Goal: Navigation & Orientation: Understand site structure

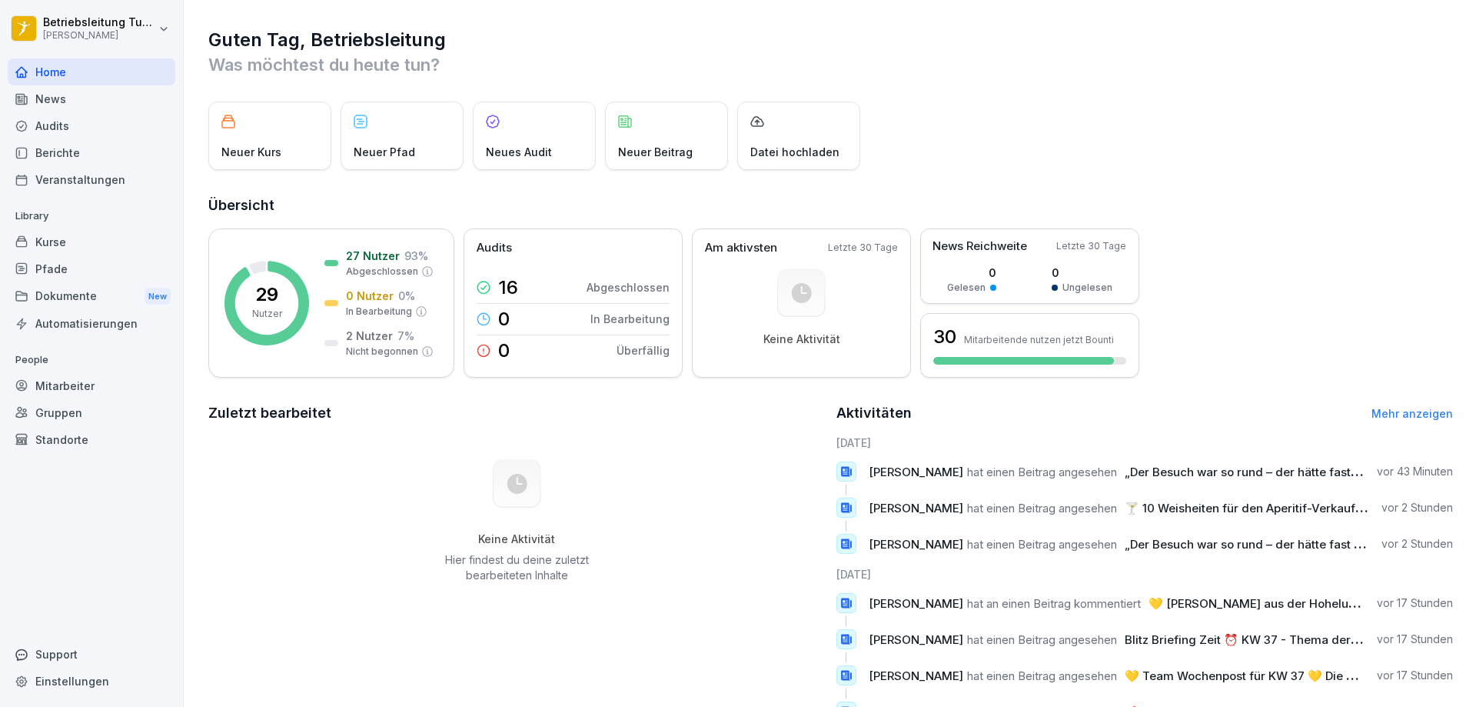
click at [1080, 81] on div "Guten Tag, Betriebsleitung Was möchtest du [DATE] tun? Neuer Kurs Neuer Pfad Ne…" at bounding box center [830, 398] width 1293 height 797
click at [56, 101] on div "News" at bounding box center [92, 98] width 168 height 27
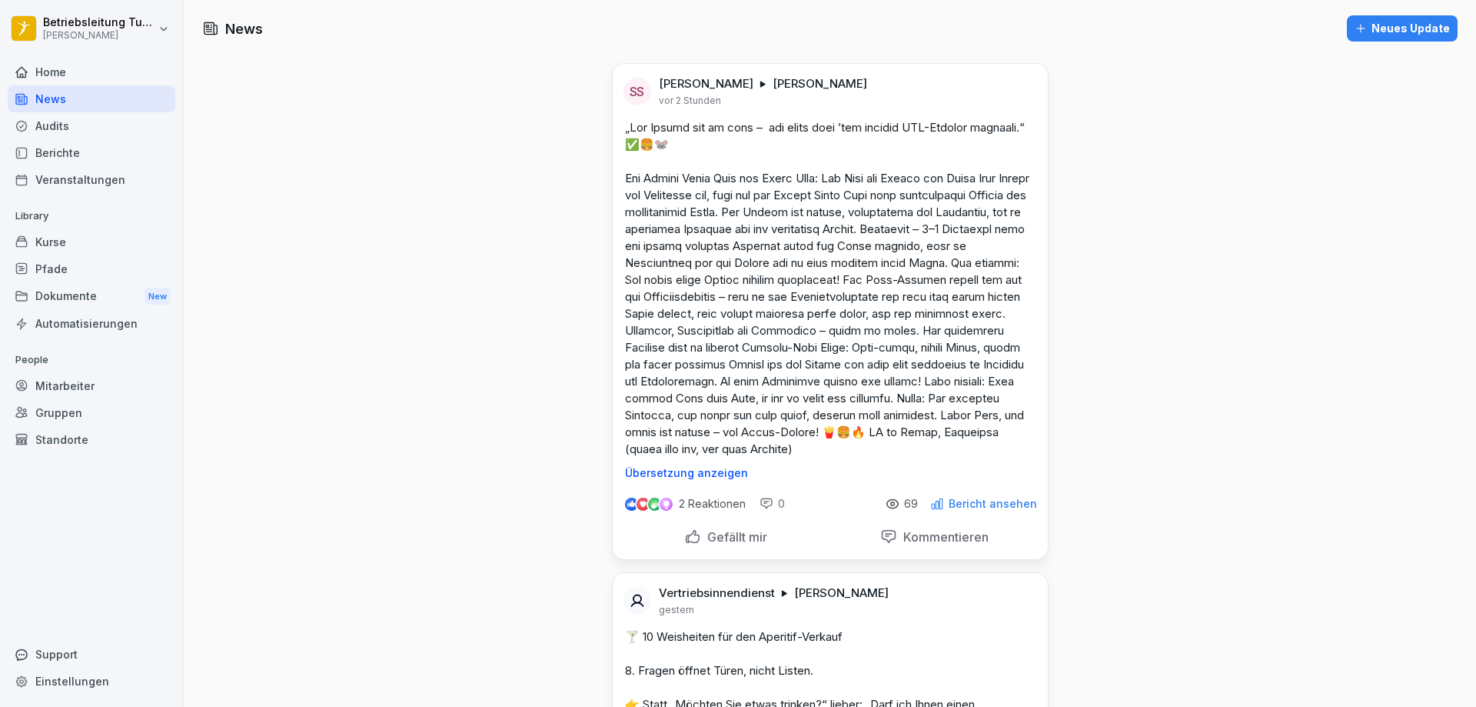
click at [50, 105] on div "News" at bounding box center [92, 98] width 168 height 27
click at [48, 118] on div "Audits" at bounding box center [92, 125] width 168 height 27
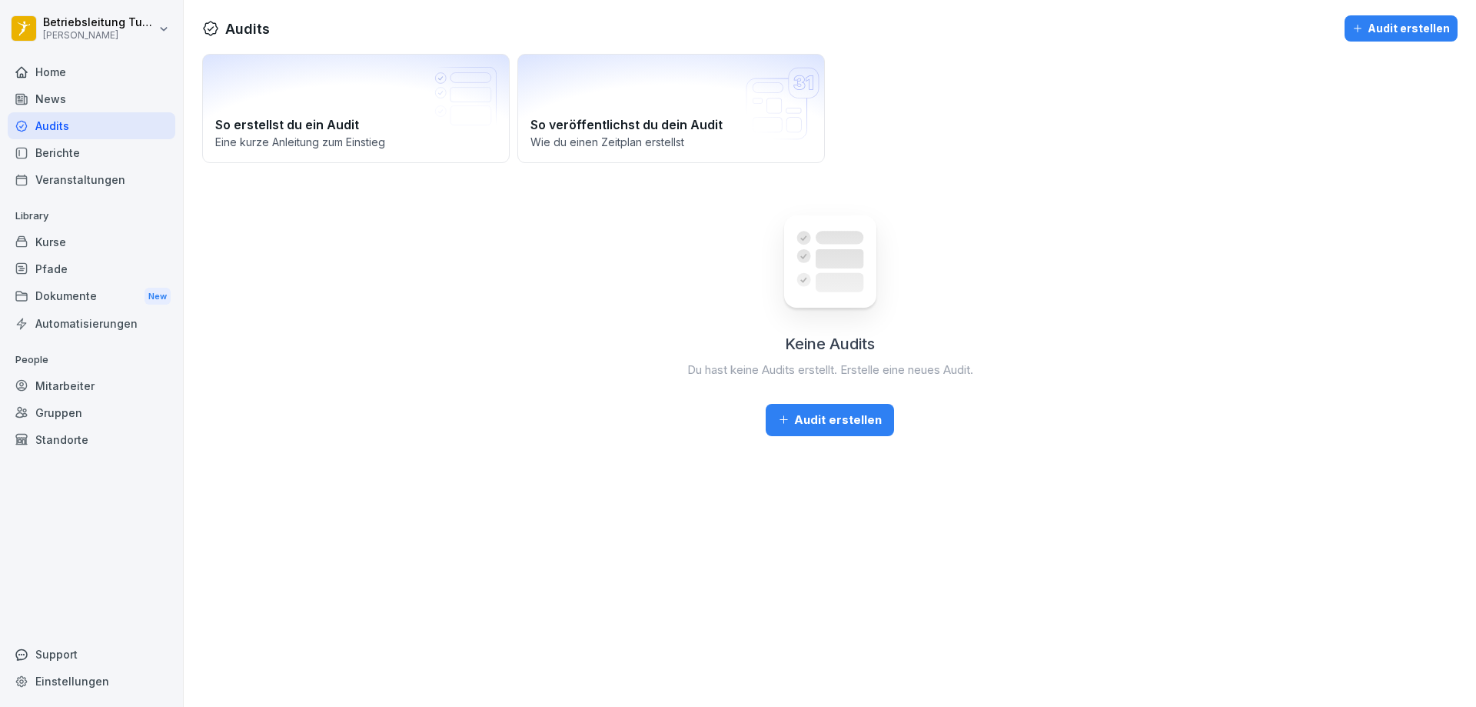
click at [52, 145] on div "Berichte" at bounding box center [92, 152] width 168 height 27
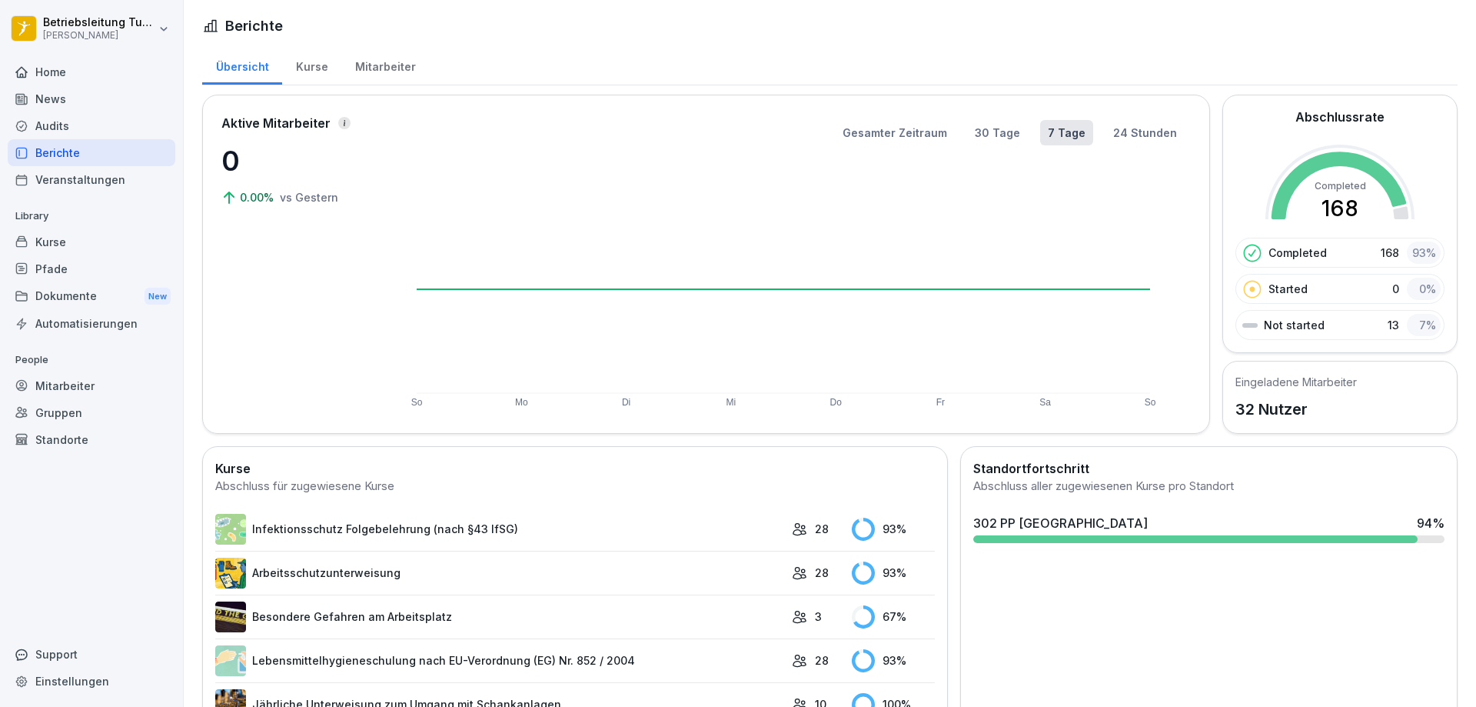
click at [50, 175] on div "Veranstaltungen" at bounding box center [92, 179] width 168 height 27
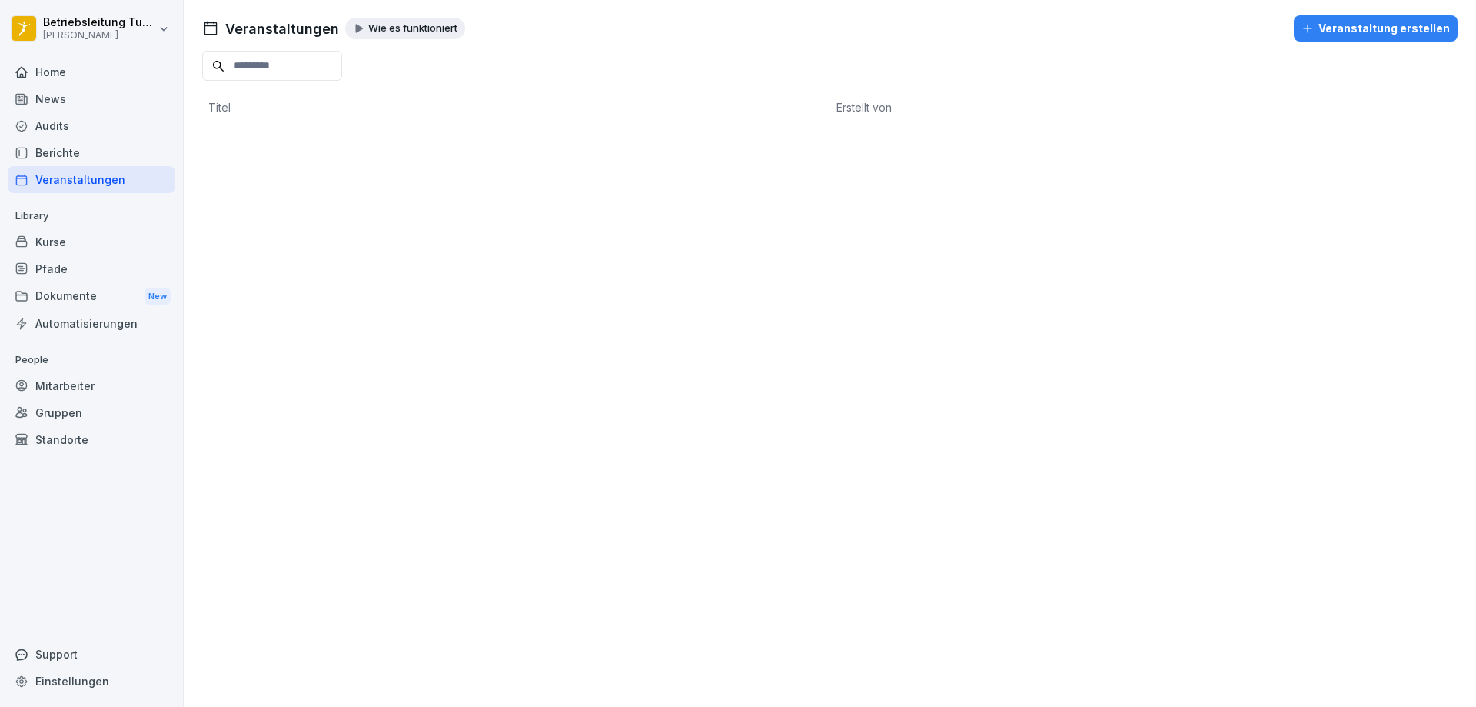
click at [48, 246] on div "Kurse" at bounding box center [92, 241] width 168 height 27
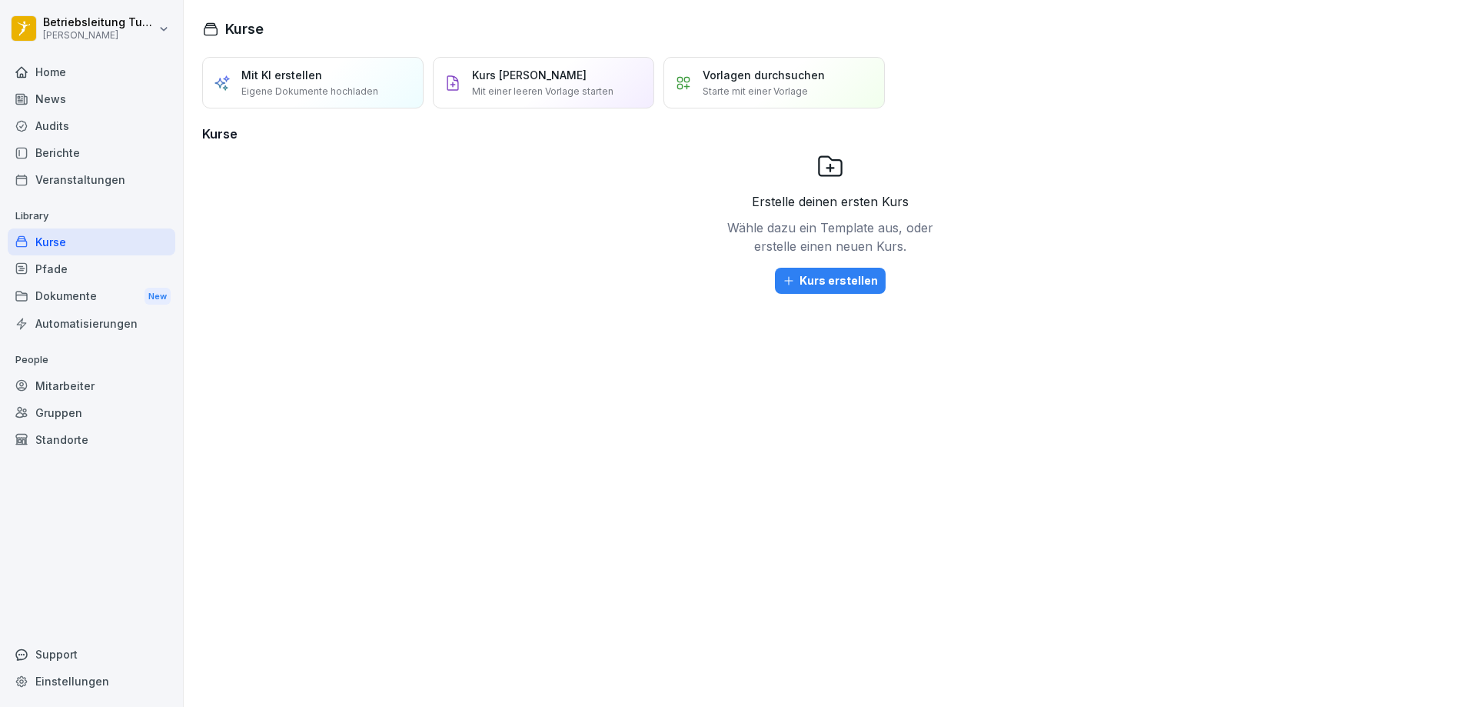
click at [58, 267] on div "Pfade" at bounding box center [92, 268] width 168 height 27
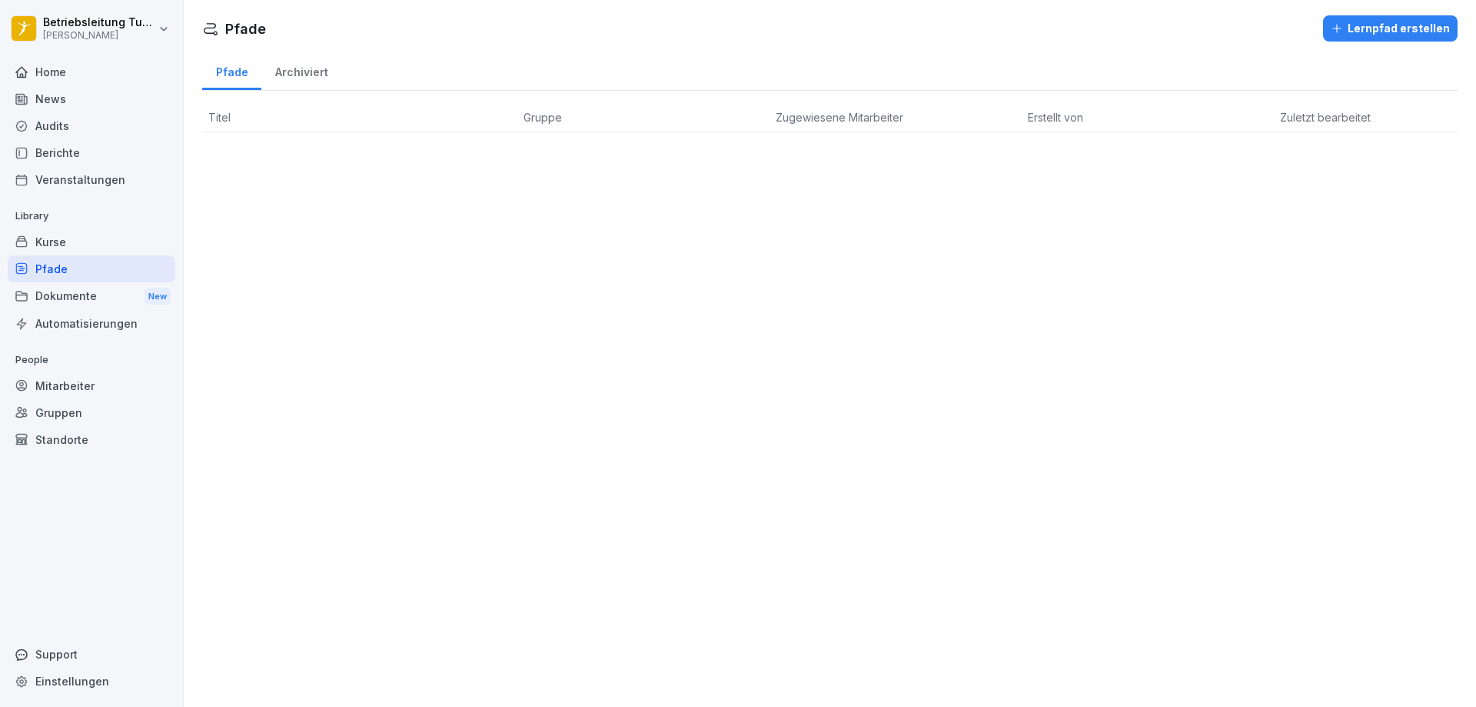
click at [62, 385] on div "Mitarbeiter" at bounding box center [92, 385] width 168 height 27
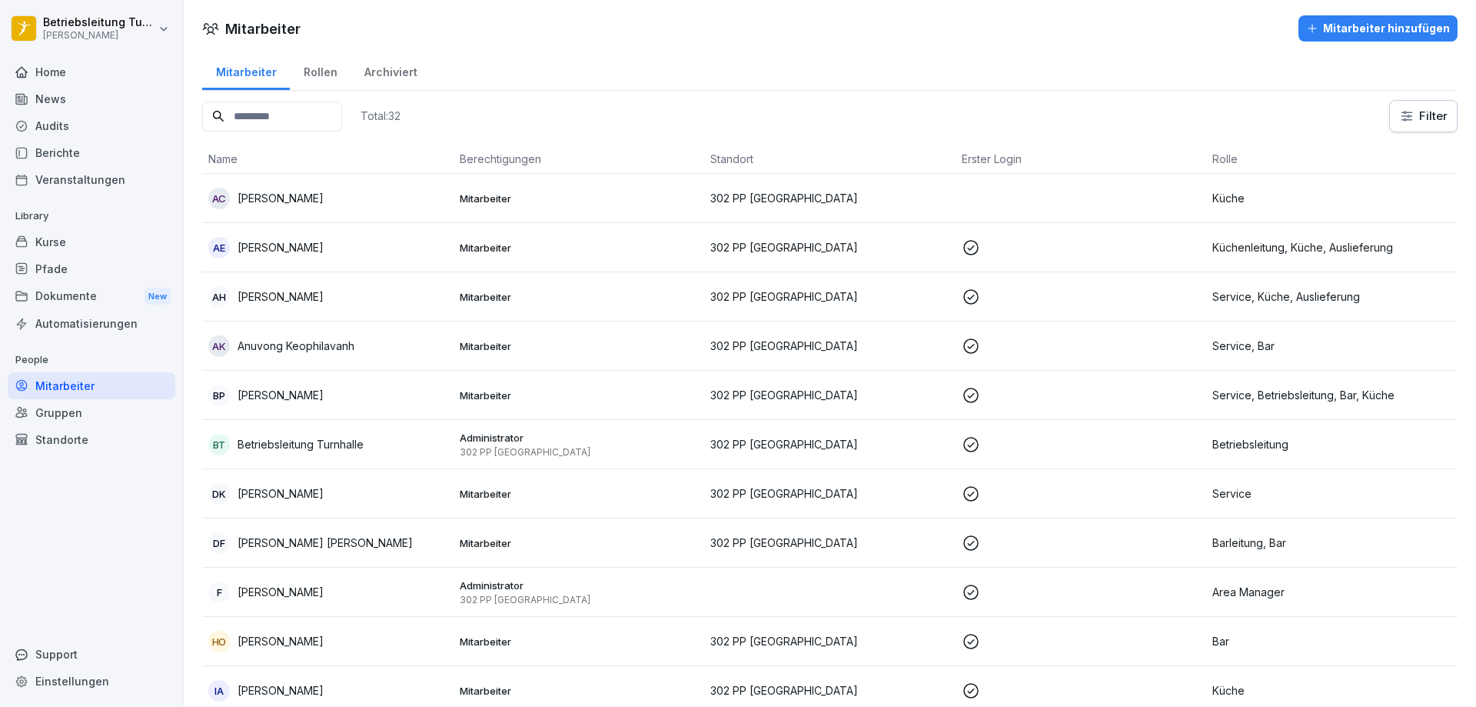
click at [261, 398] on p "[PERSON_NAME]" at bounding box center [281, 395] width 86 height 16
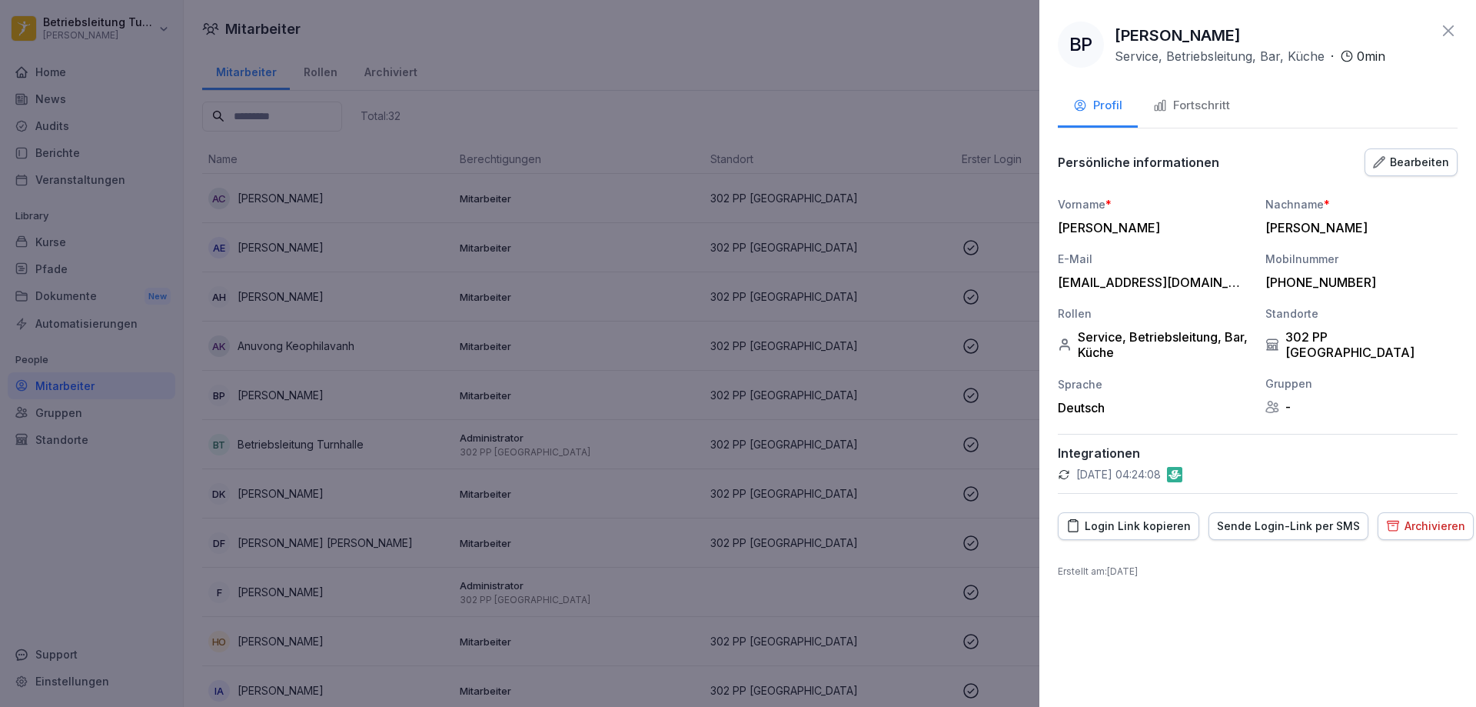
click at [1196, 99] on div "Fortschritt" at bounding box center [1191, 106] width 77 height 18
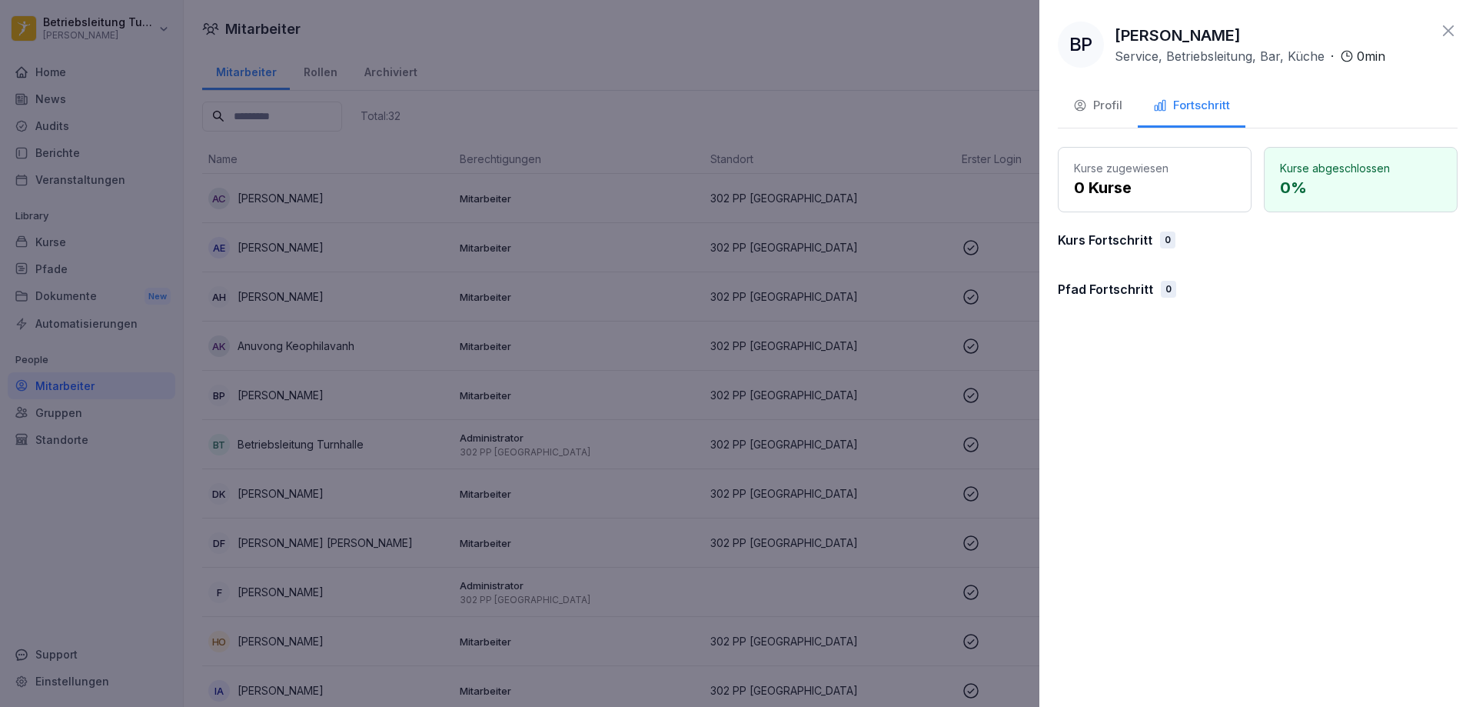
click at [1096, 105] on div "Profil" at bounding box center [1097, 106] width 49 height 18
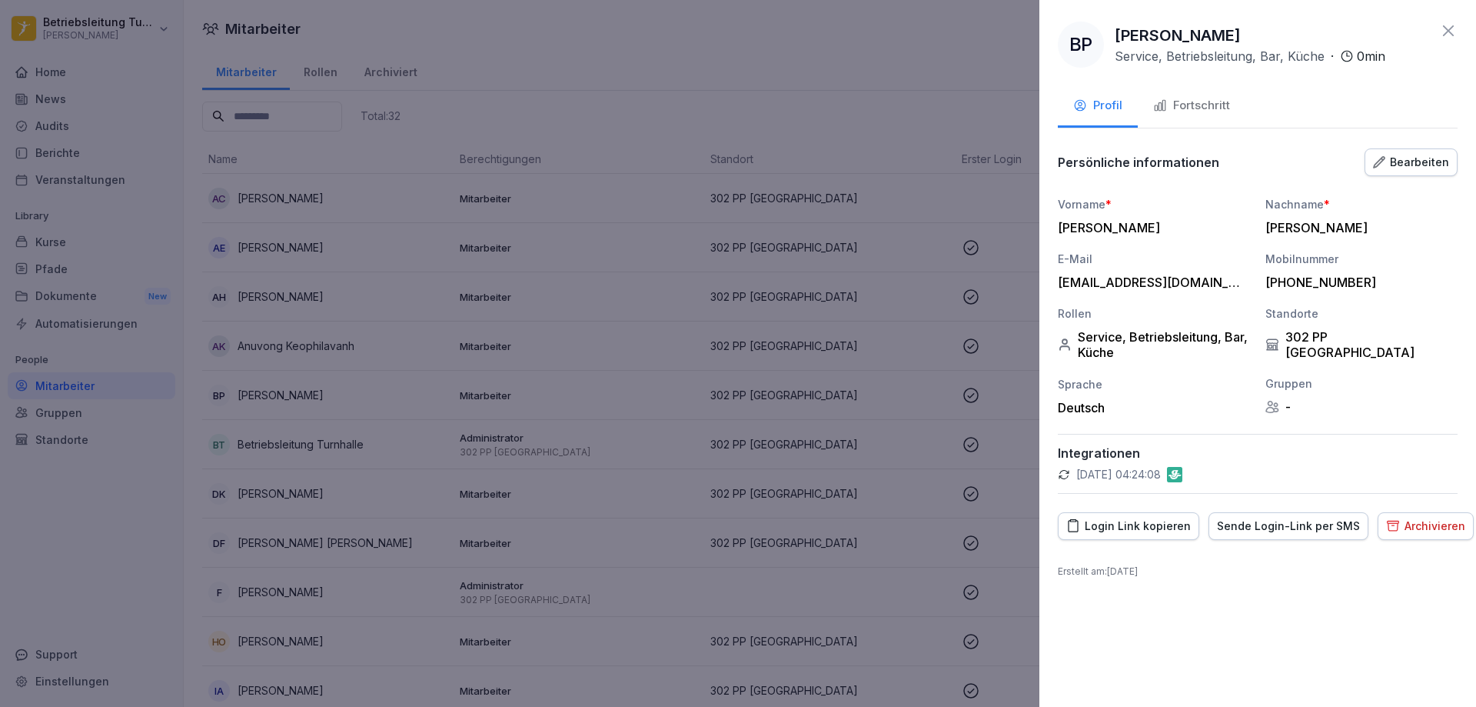
click at [697, 43] on div at bounding box center [738, 353] width 1476 height 707
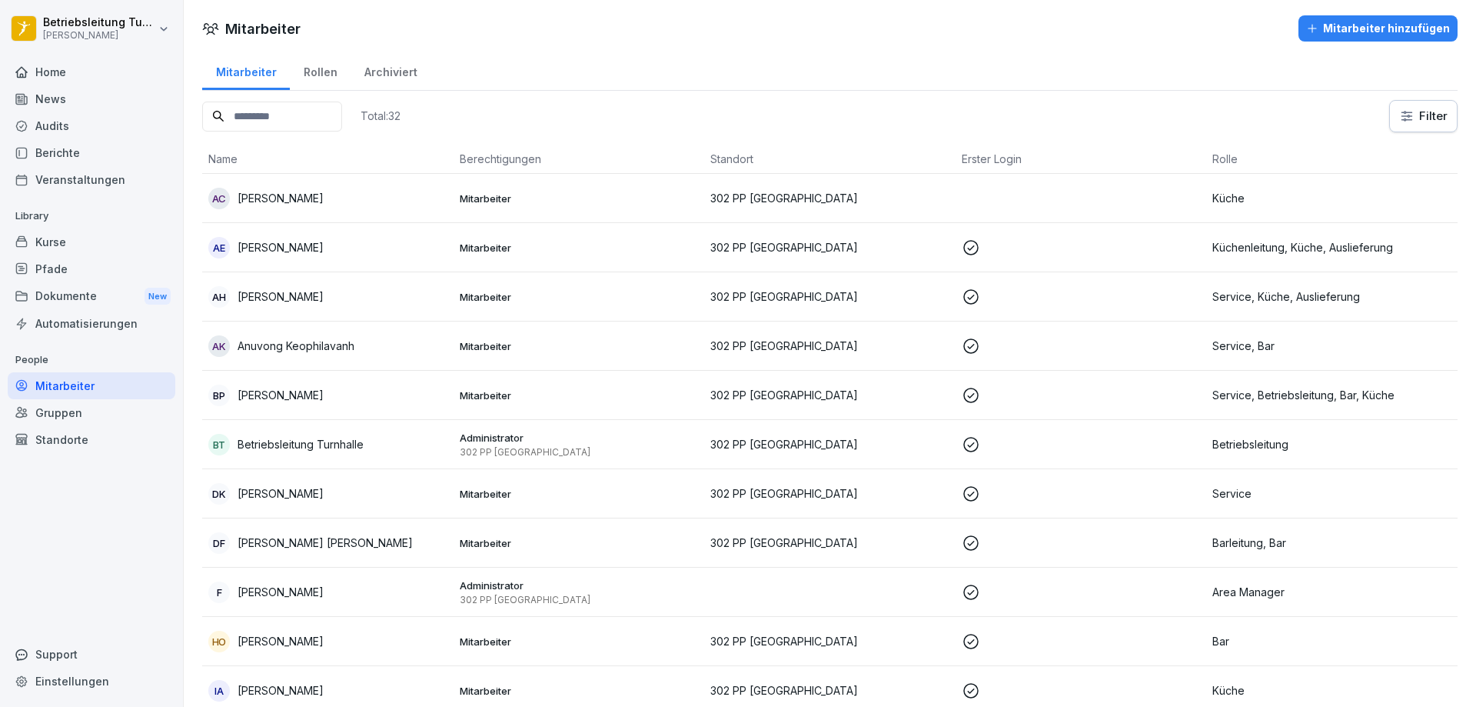
click at [47, 271] on div "Pfade" at bounding box center [92, 268] width 168 height 27
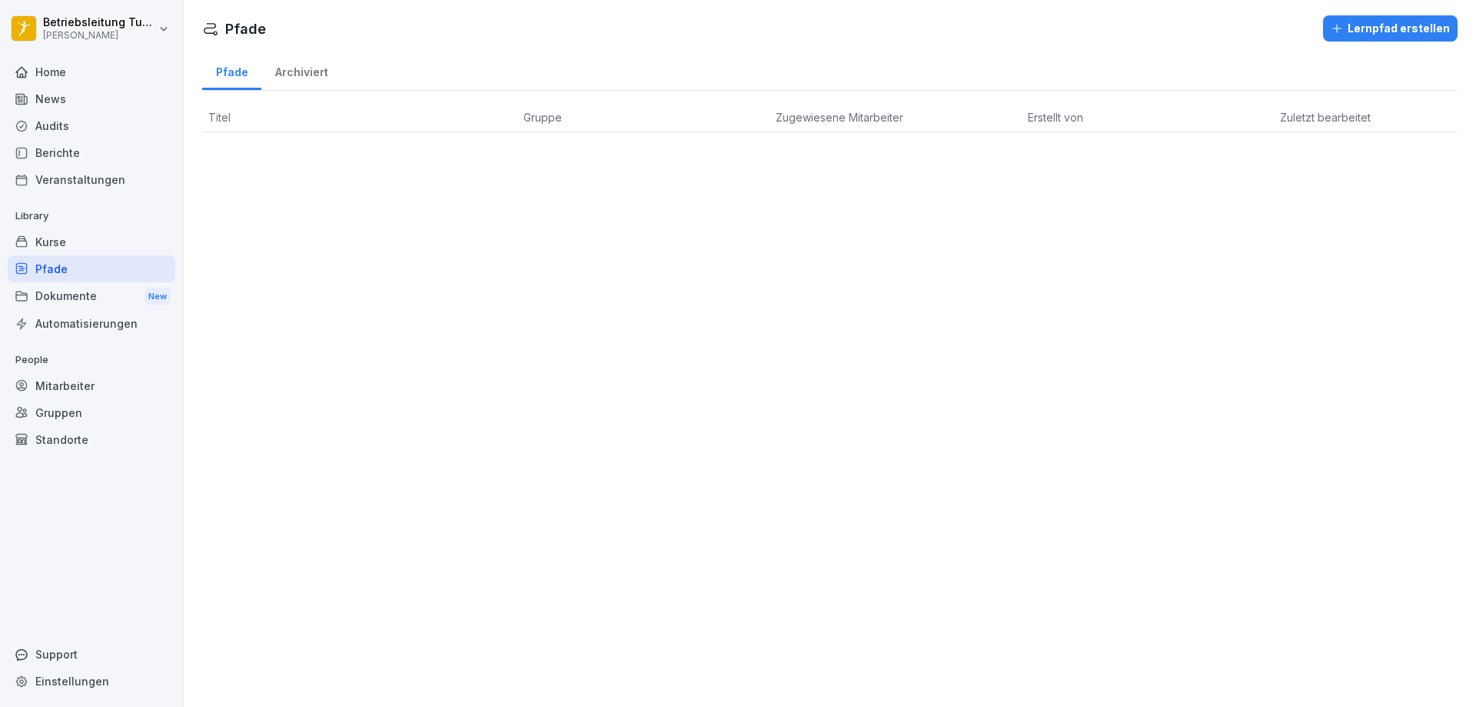
click at [302, 67] on div "Archiviert" at bounding box center [301, 70] width 80 height 39
click at [227, 75] on div "Pfade" at bounding box center [231, 70] width 59 height 39
click at [68, 148] on div "Berichte" at bounding box center [92, 152] width 168 height 27
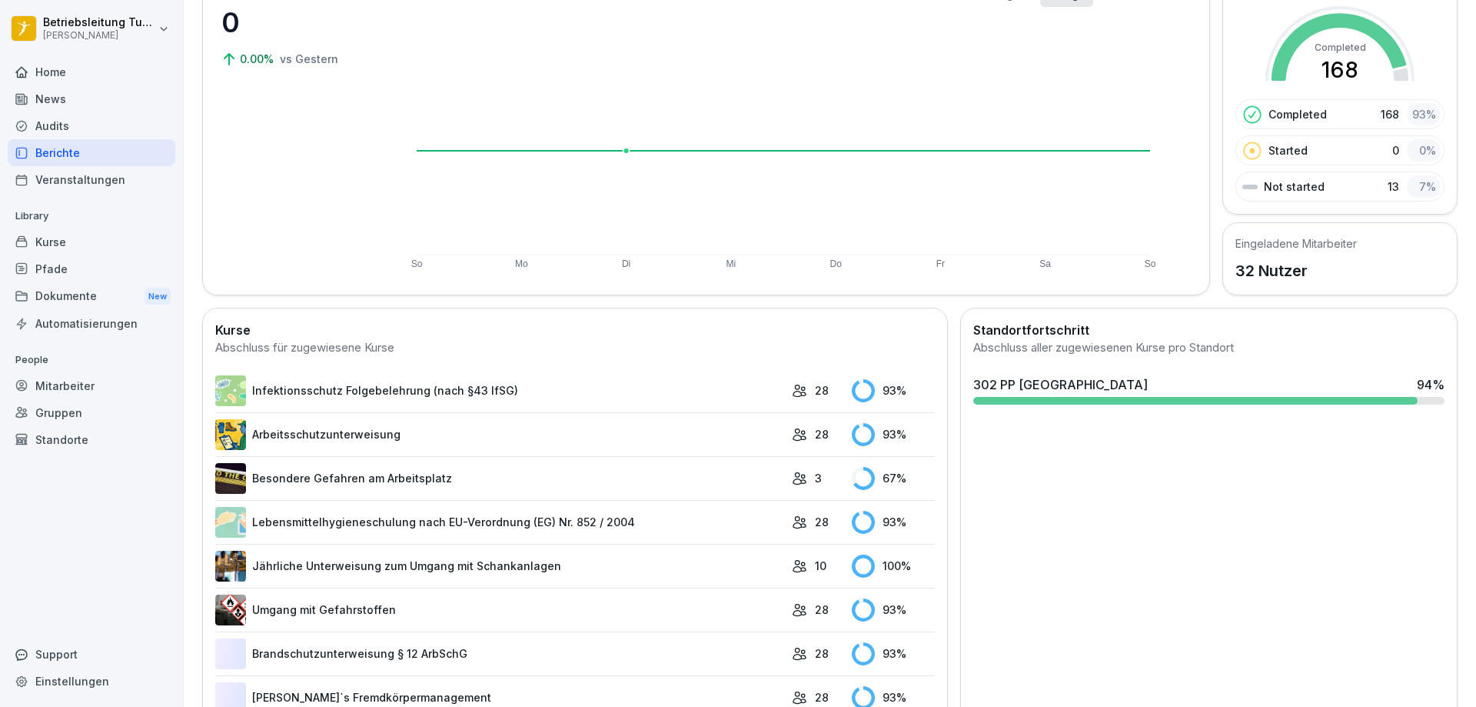
scroll to position [188, 0]
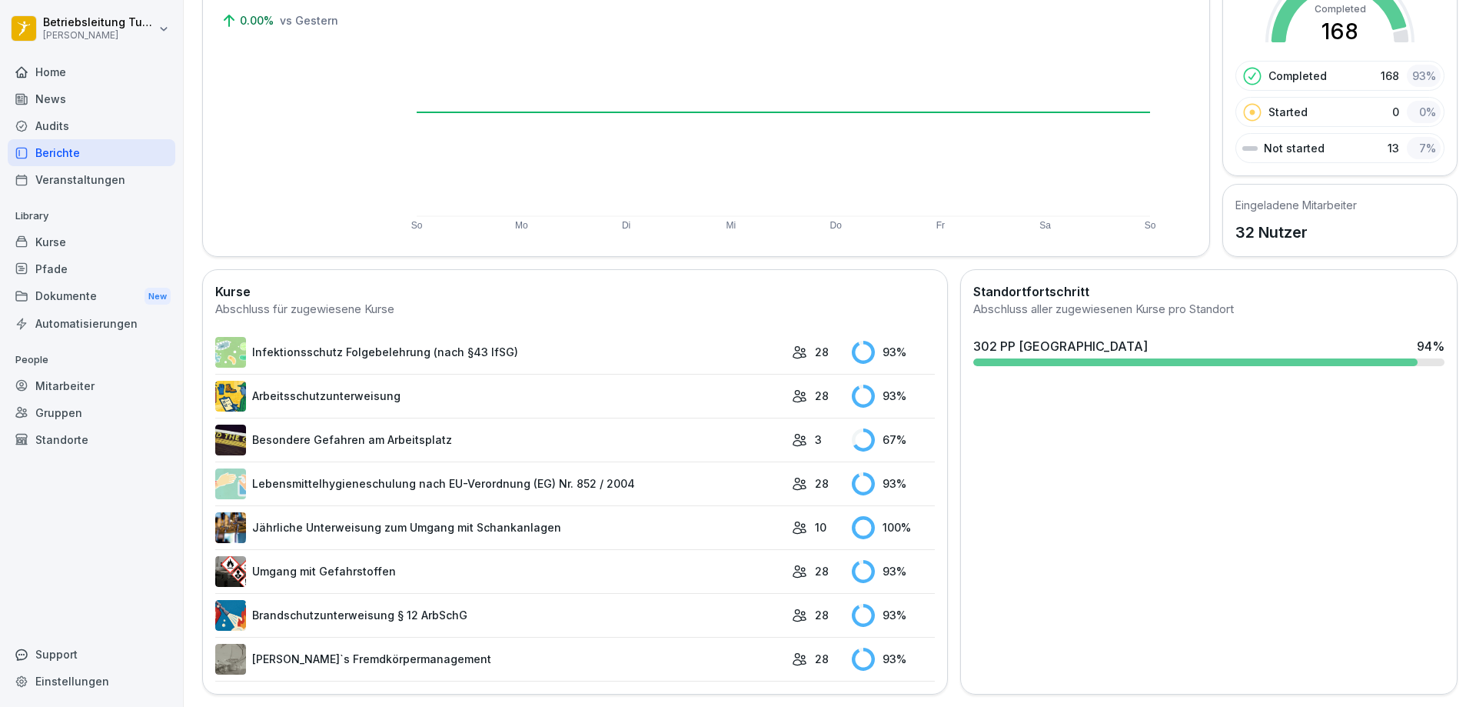
click at [407, 428] on link "Besondere Gefahren am Arbeitsplatz" at bounding box center [499, 439] width 569 height 31
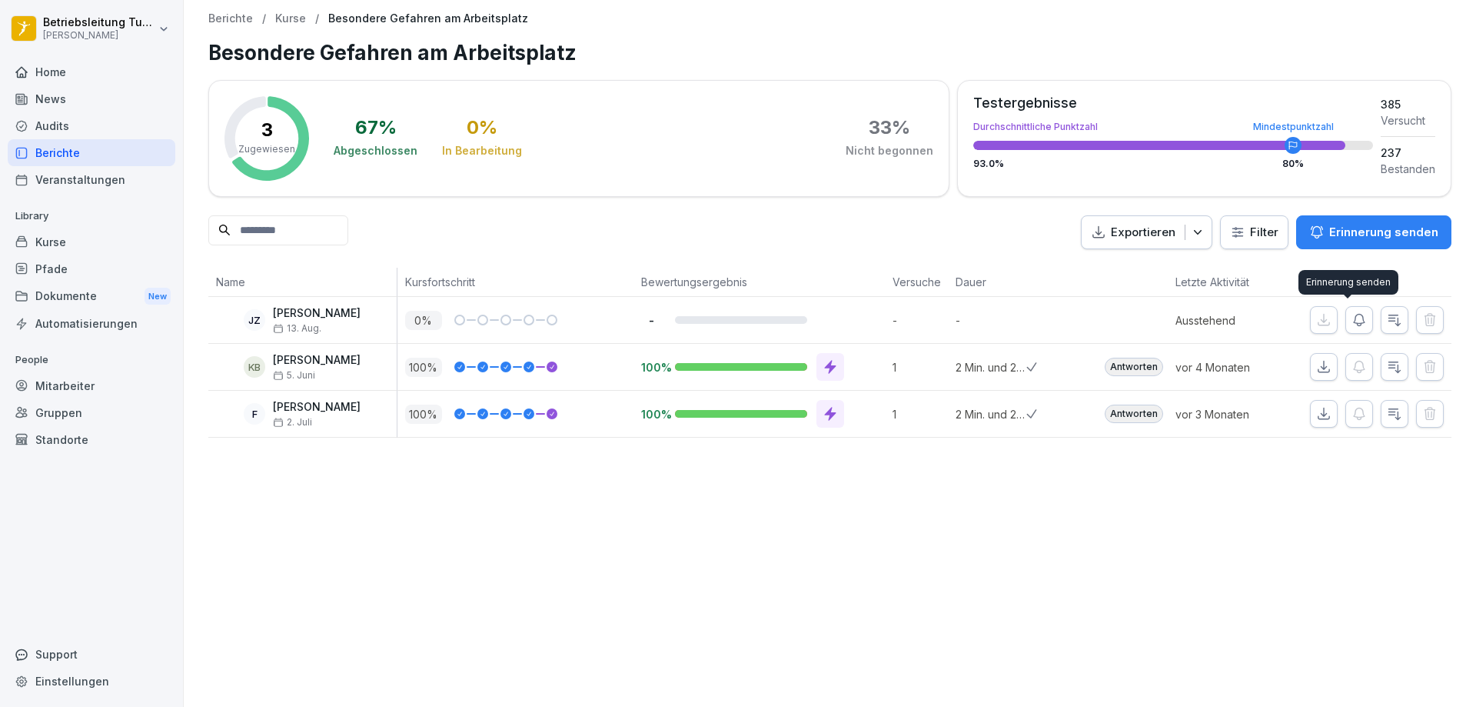
click at [1354, 323] on icon "button" at bounding box center [1359, 320] width 11 height 12
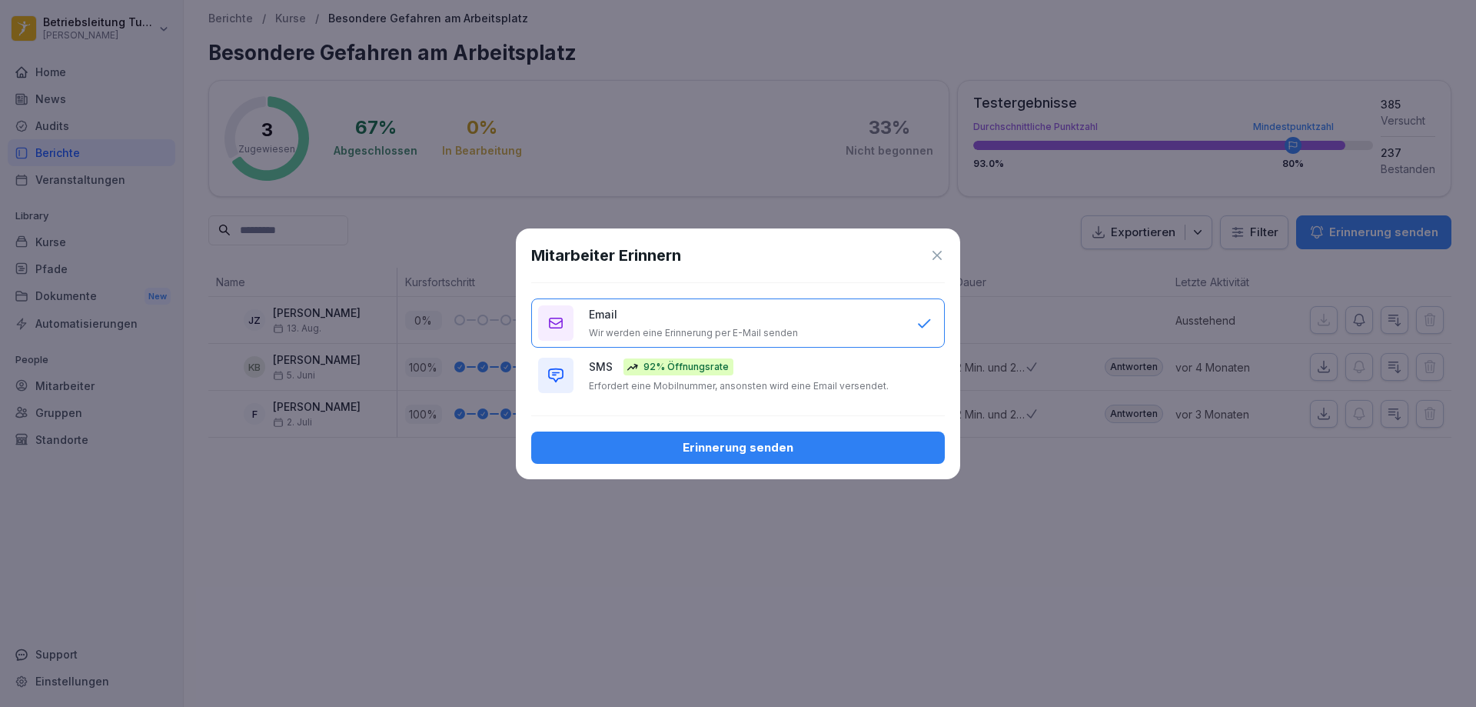
click at [812, 374] on div "SMS 92% Öffnungsrate Erfordert eine Mobilnummer, ansonsten wird eine Email vers…" at bounding box center [745, 375] width 312 height 34
click at [804, 448] on div "Erinnerung senden" at bounding box center [738, 447] width 389 height 17
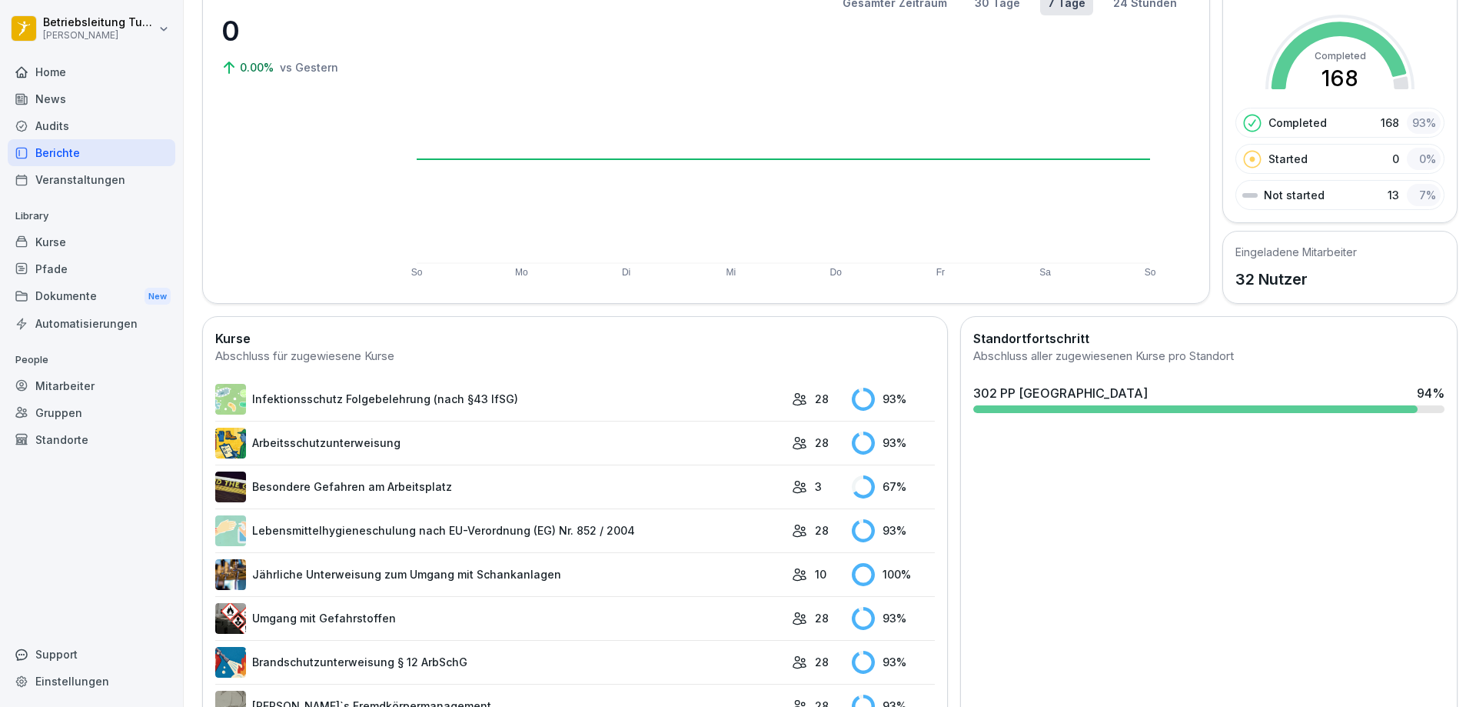
scroll to position [154, 0]
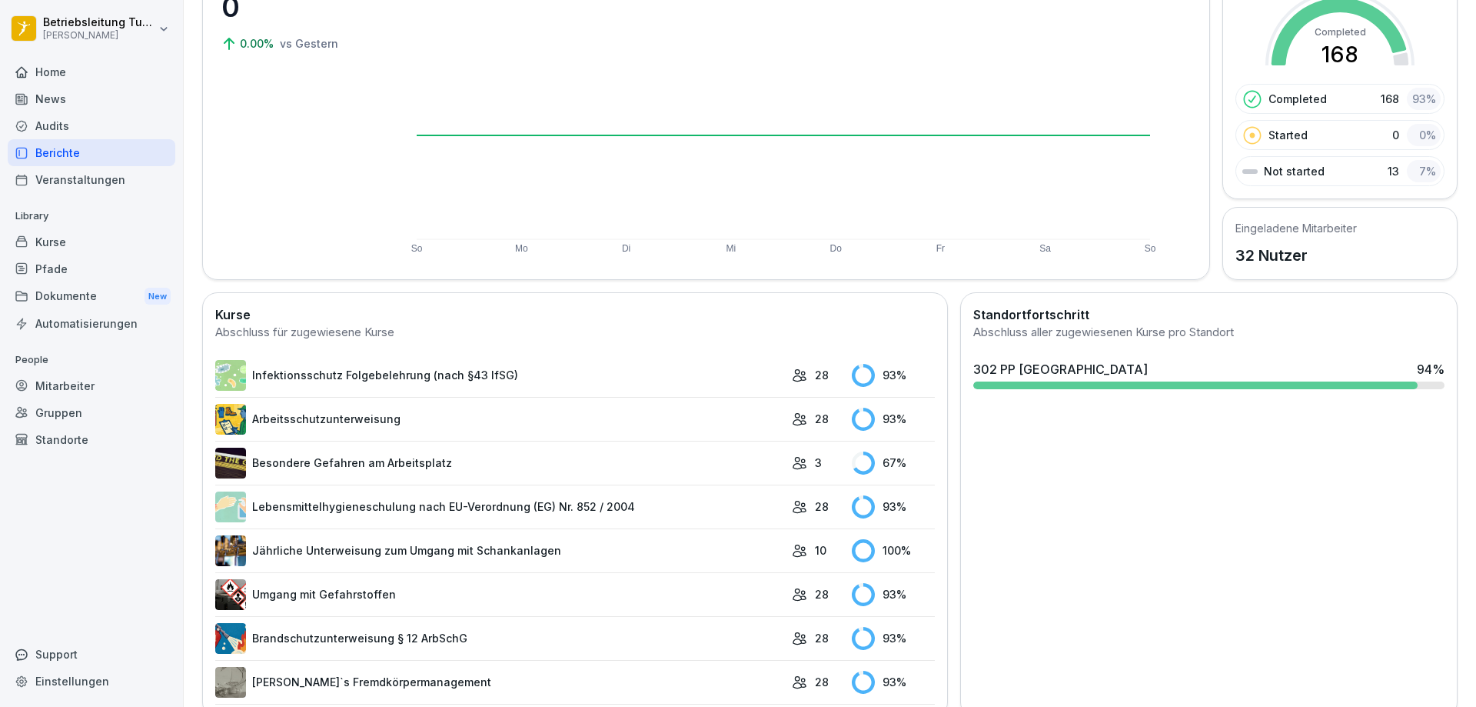
click at [434, 379] on link "Infektionsschutz Folgebelehrung (nach §43 IfSG)" at bounding box center [499, 375] width 569 height 31
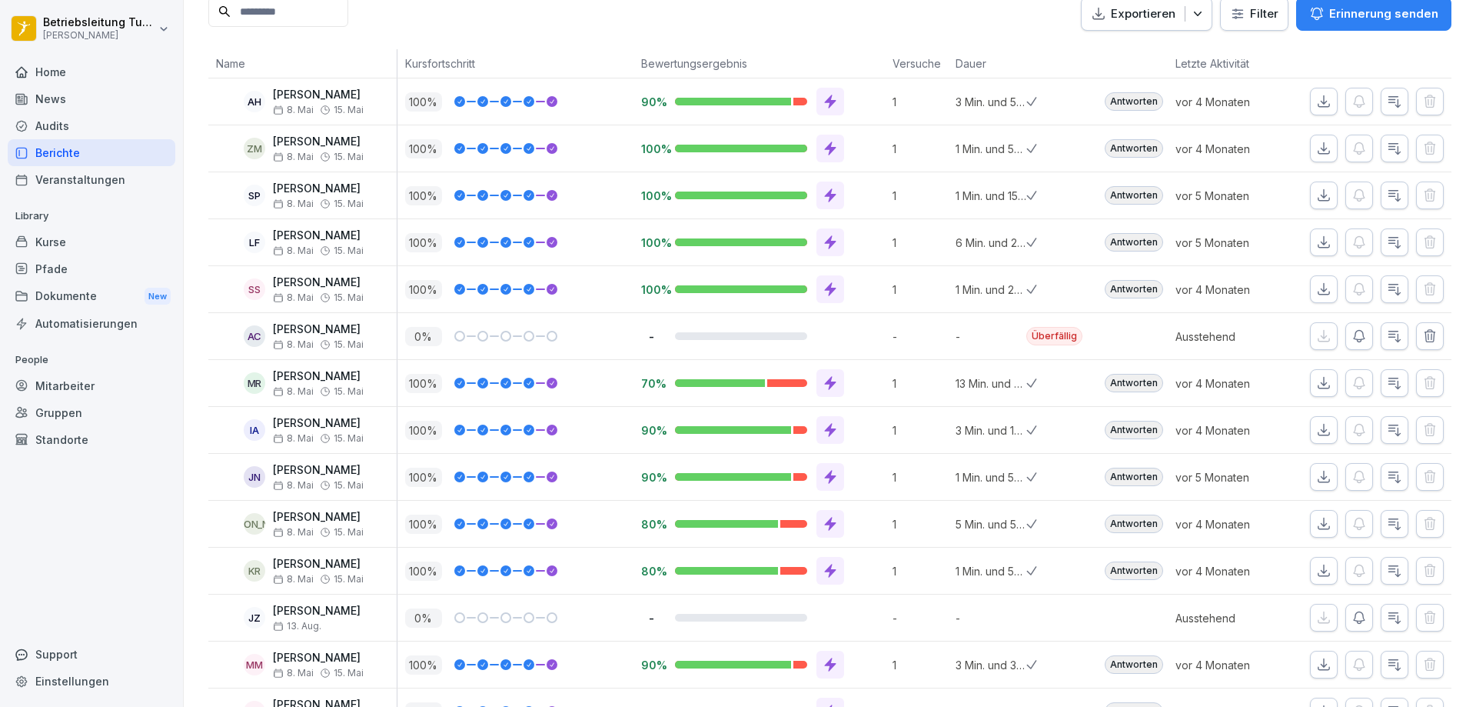
scroll to position [231, 0]
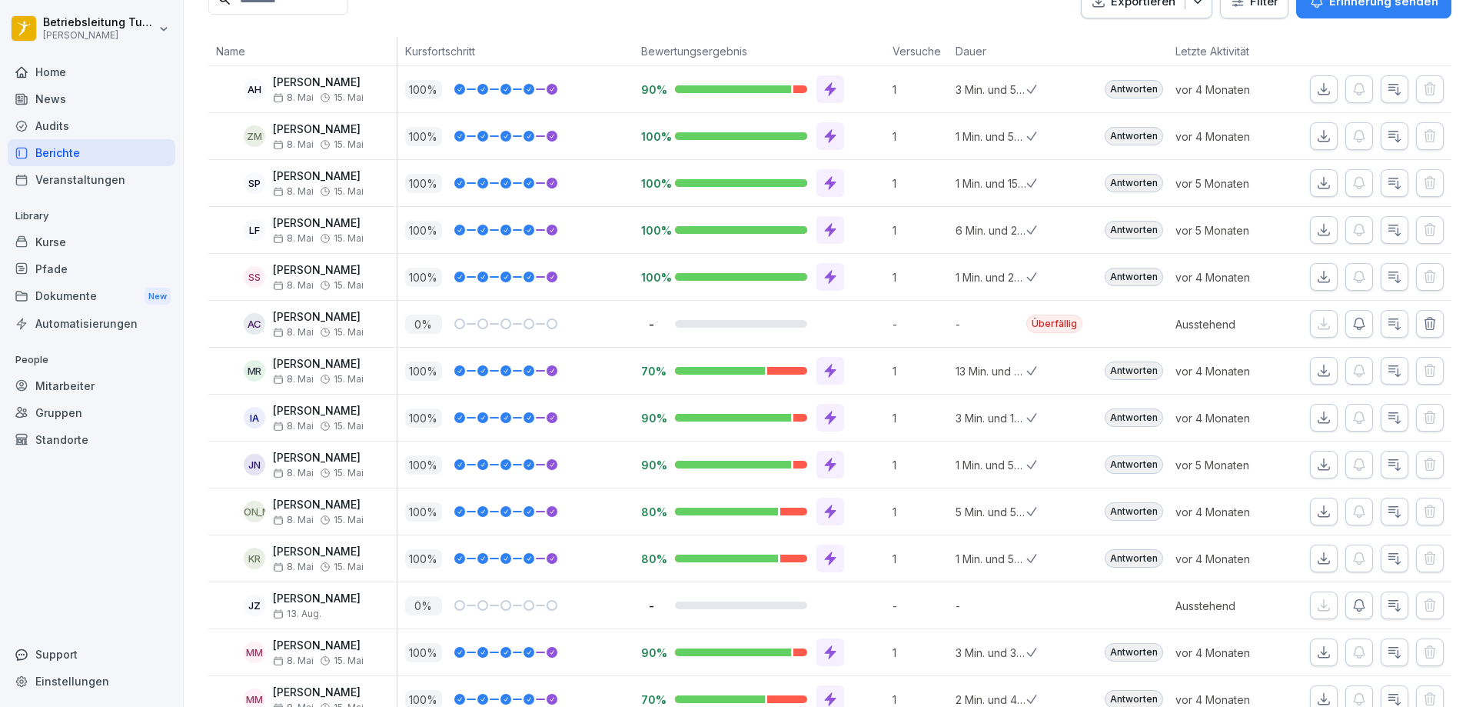
click at [1352, 331] on icon "button" at bounding box center [1359, 323] width 15 height 15
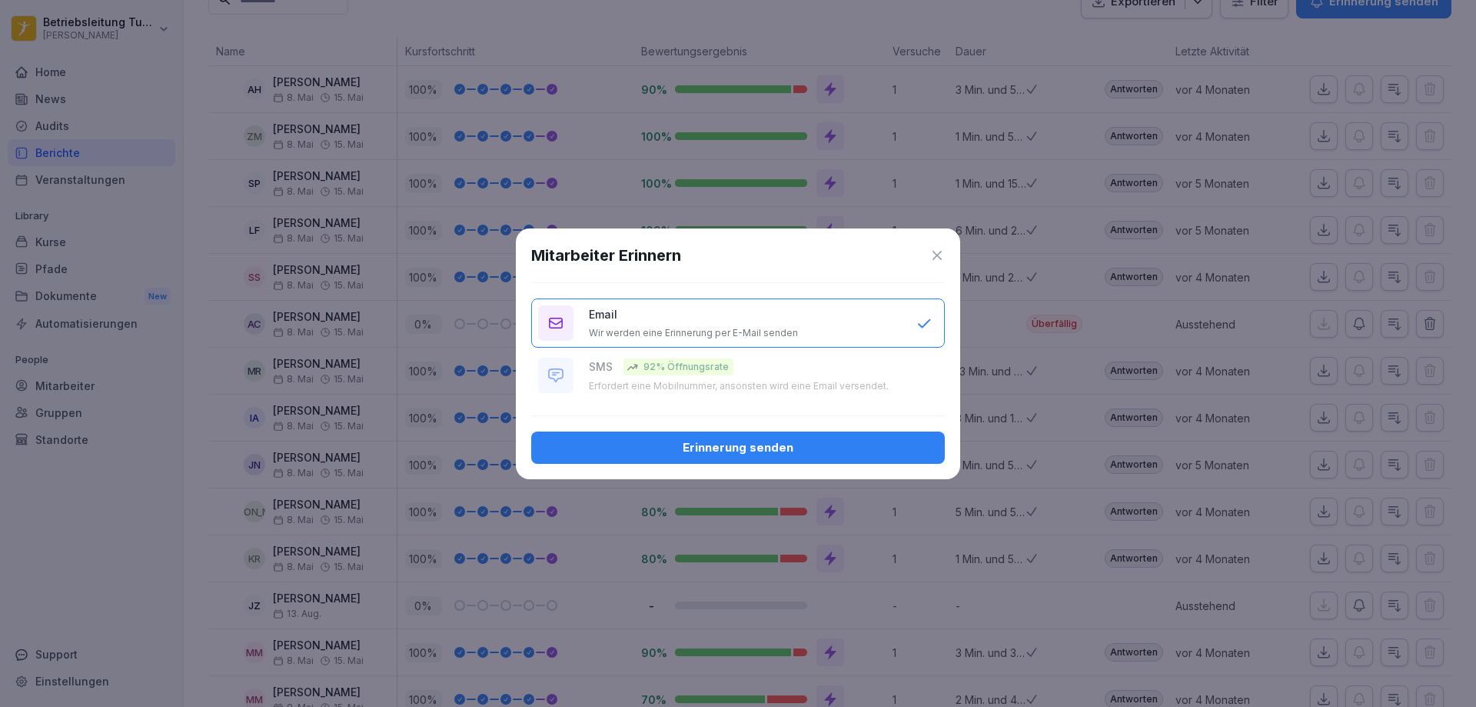
click at [764, 452] on div "Erinnerung senden" at bounding box center [738, 447] width 389 height 17
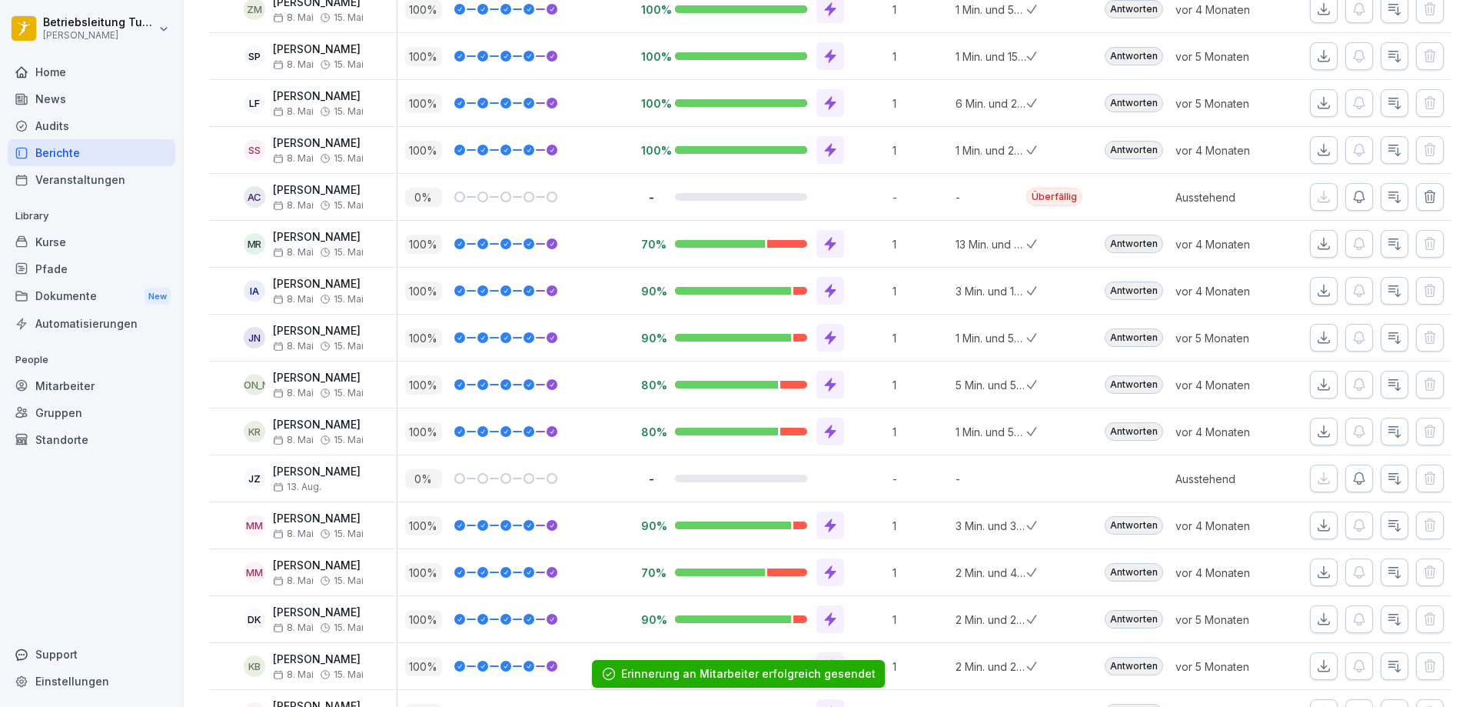
scroll to position [384, 0]
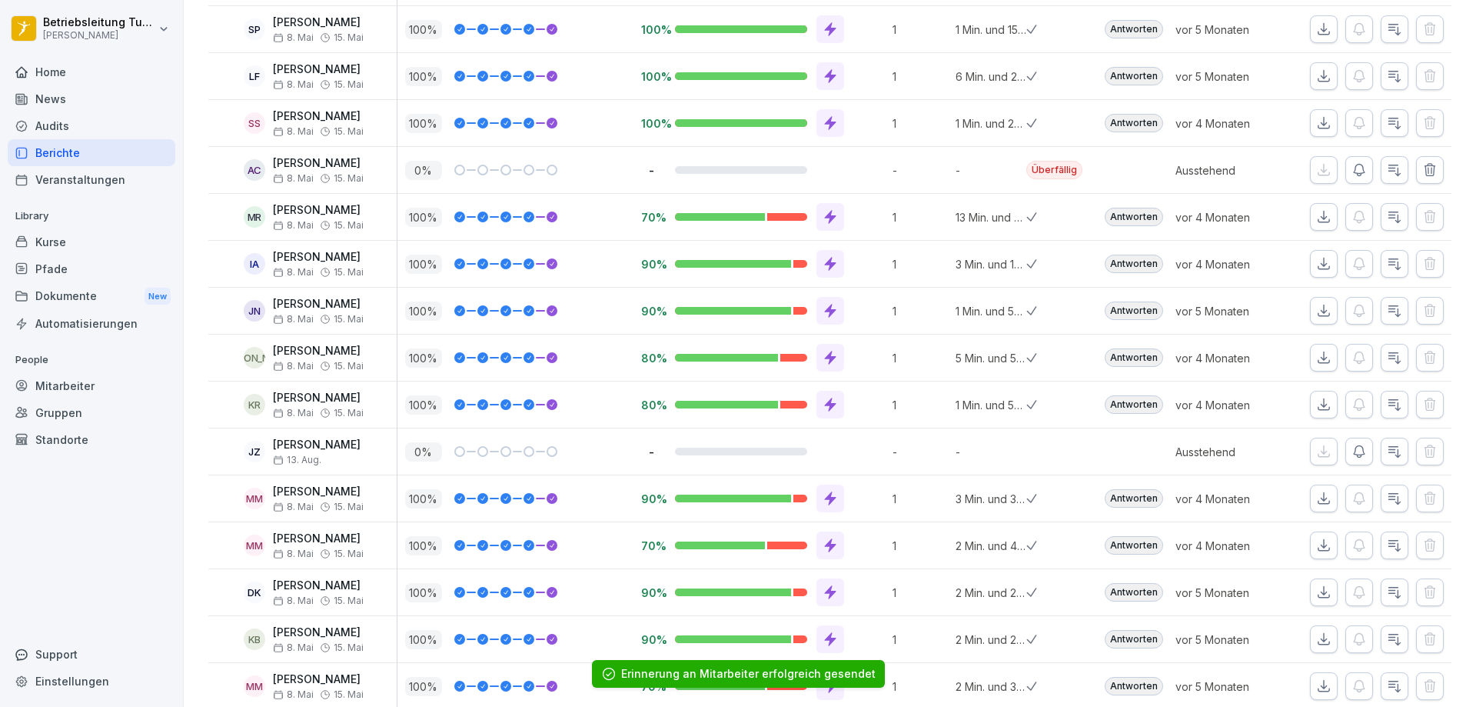
click at [1354, 455] on icon "button" at bounding box center [1359, 452] width 11 height 12
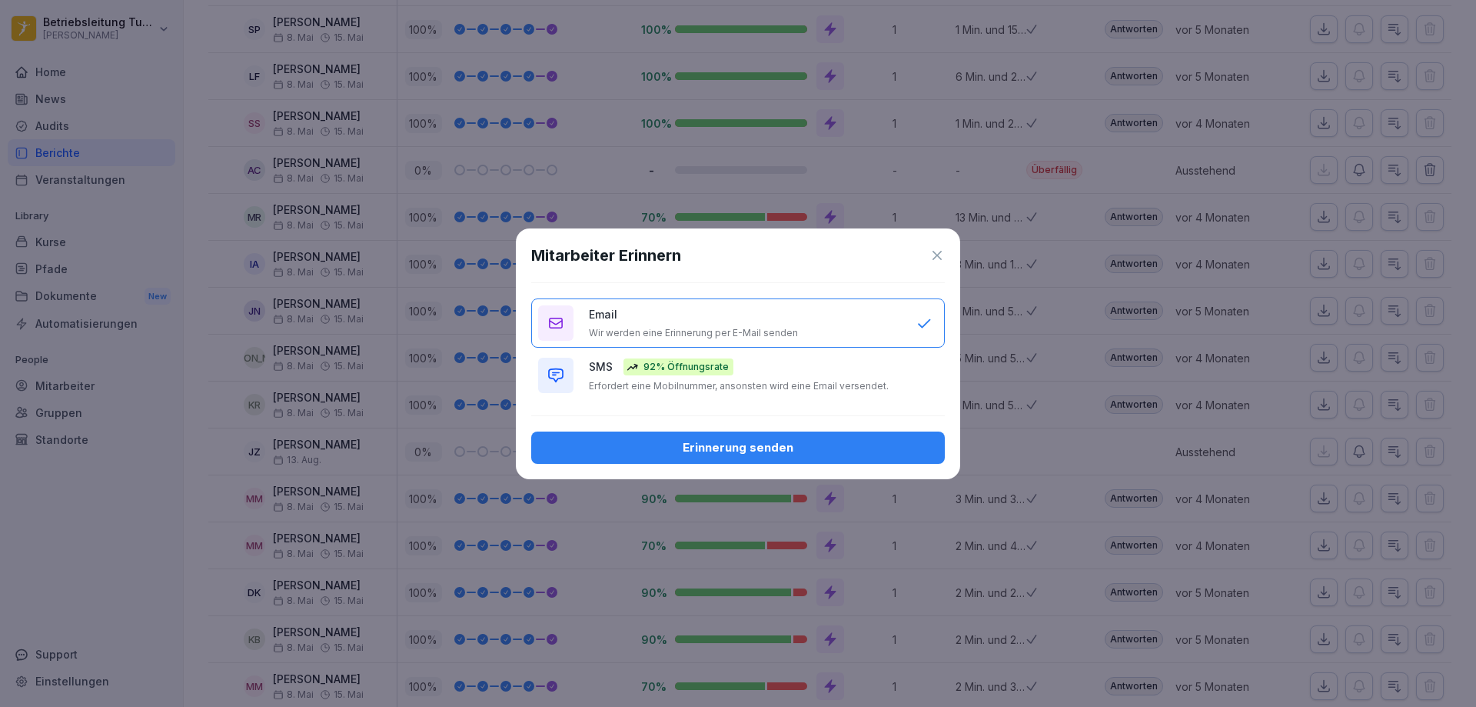
click at [747, 377] on div "SMS 92% Öffnungsrate Erfordert eine Mobilnummer, ansonsten wird eine Email vers…" at bounding box center [745, 375] width 312 height 34
click at [757, 454] on div "Erinnerung senden" at bounding box center [738, 447] width 389 height 17
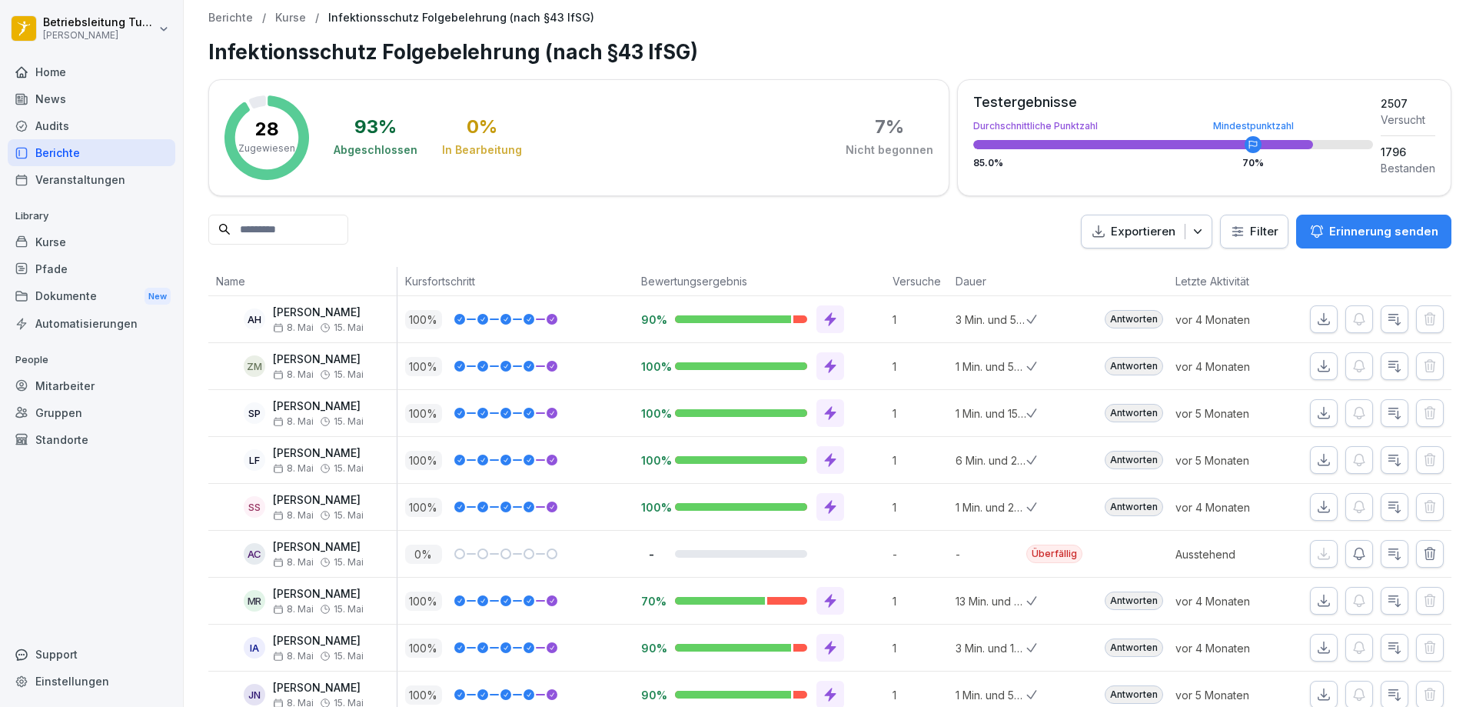
scroll to position [0, 0]
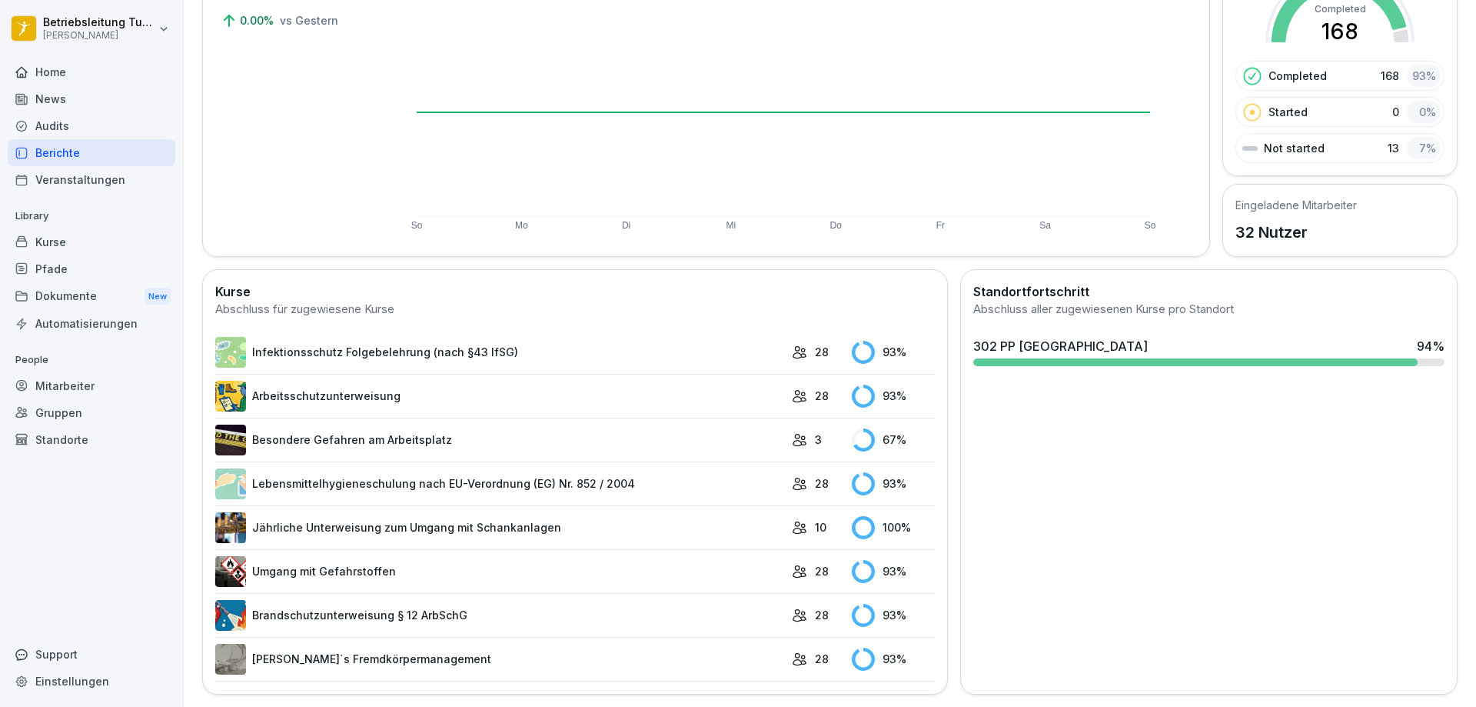
scroll to position [188, 0]
click at [396, 604] on link "Brandschutzunterweisung § 12 ArbSchG" at bounding box center [499, 615] width 569 height 31
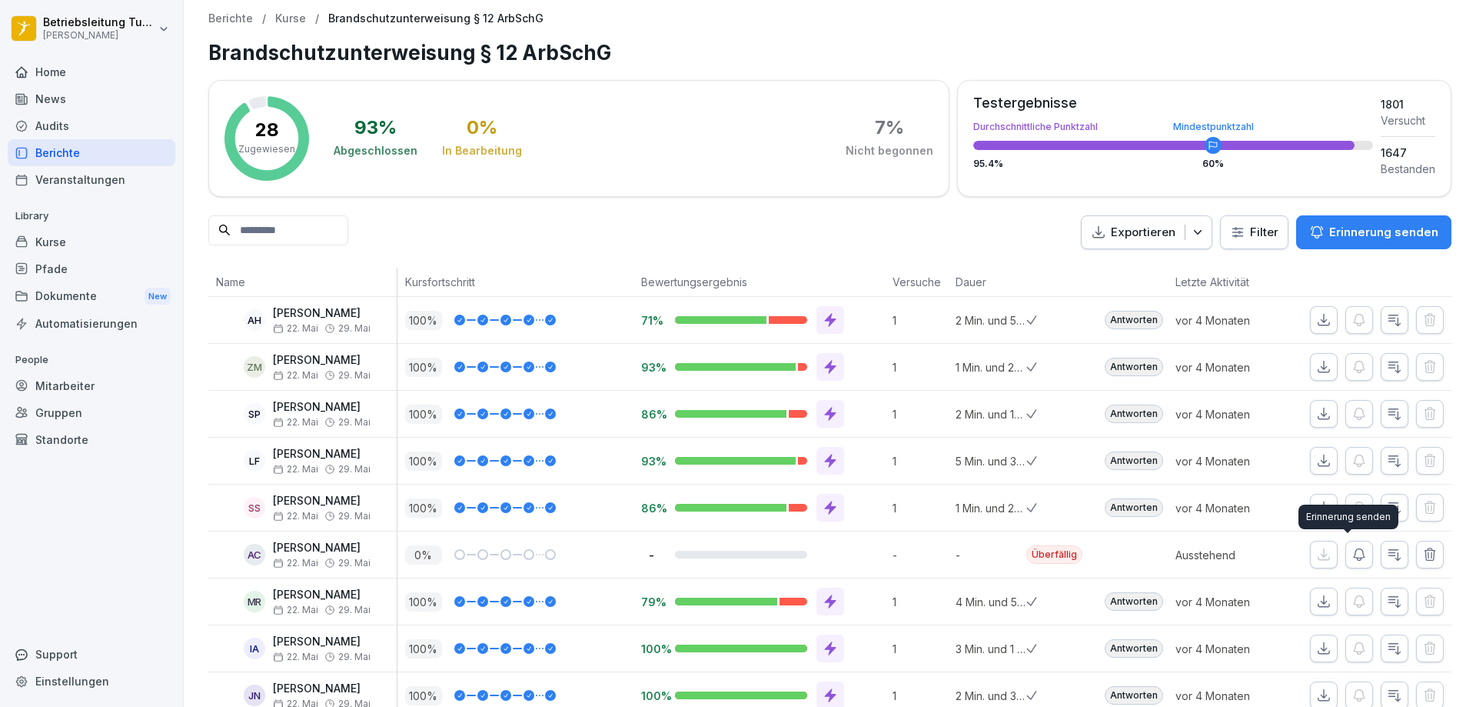
click at [1354, 553] on icon "button" at bounding box center [1359, 555] width 11 height 12
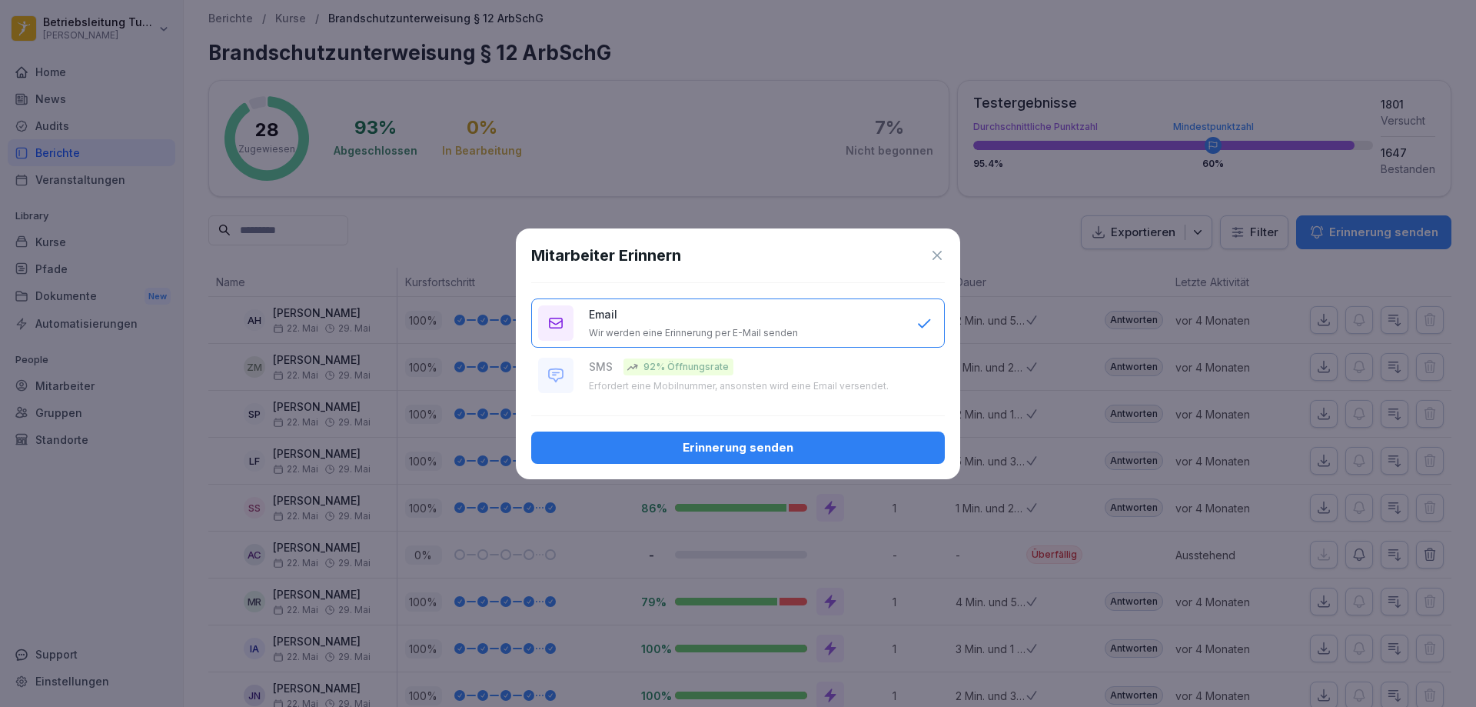
click at [741, 449] on div "Erinnerung senden" at bounding box center [738, 447] width 389 height 17
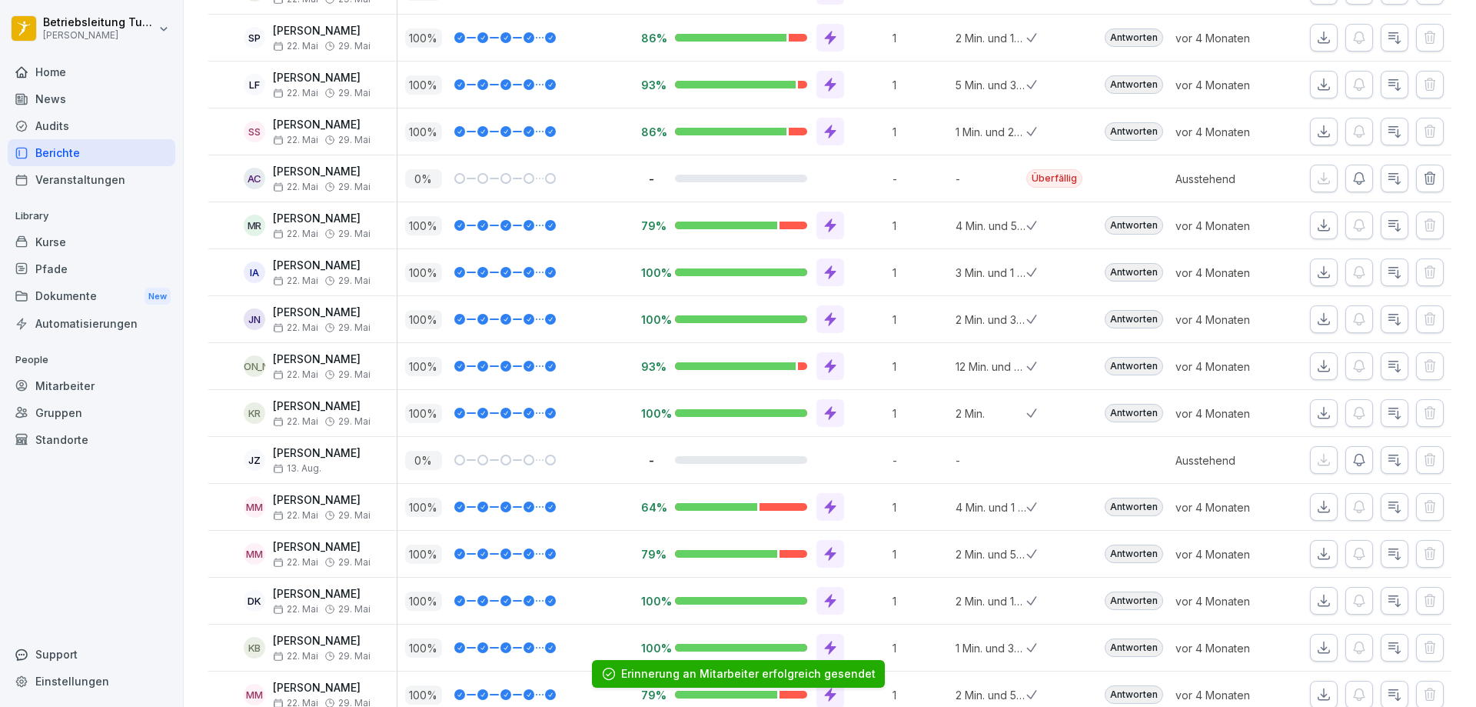
scroll to position [384, 0]
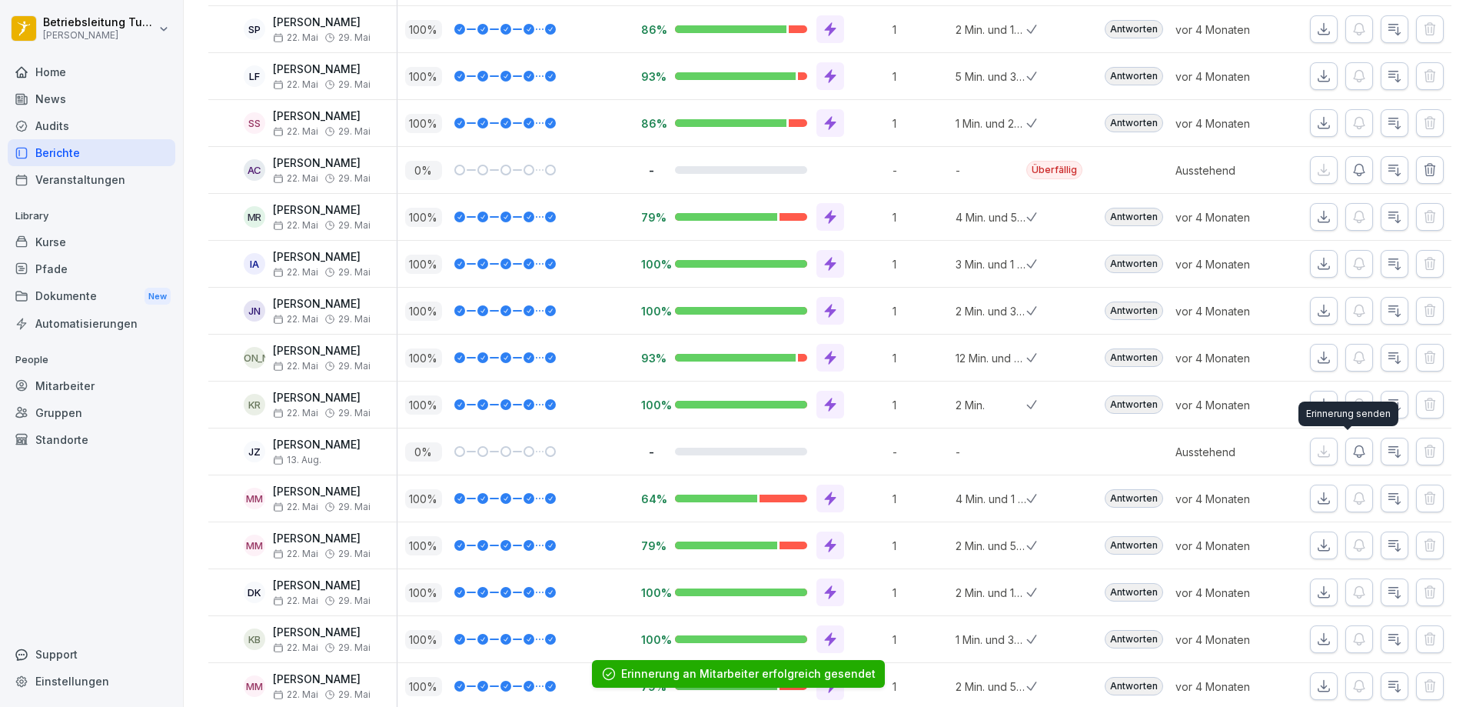
click at [1352, 457] on icon "button" at bounding box center [1359, 451] width 15 height 15
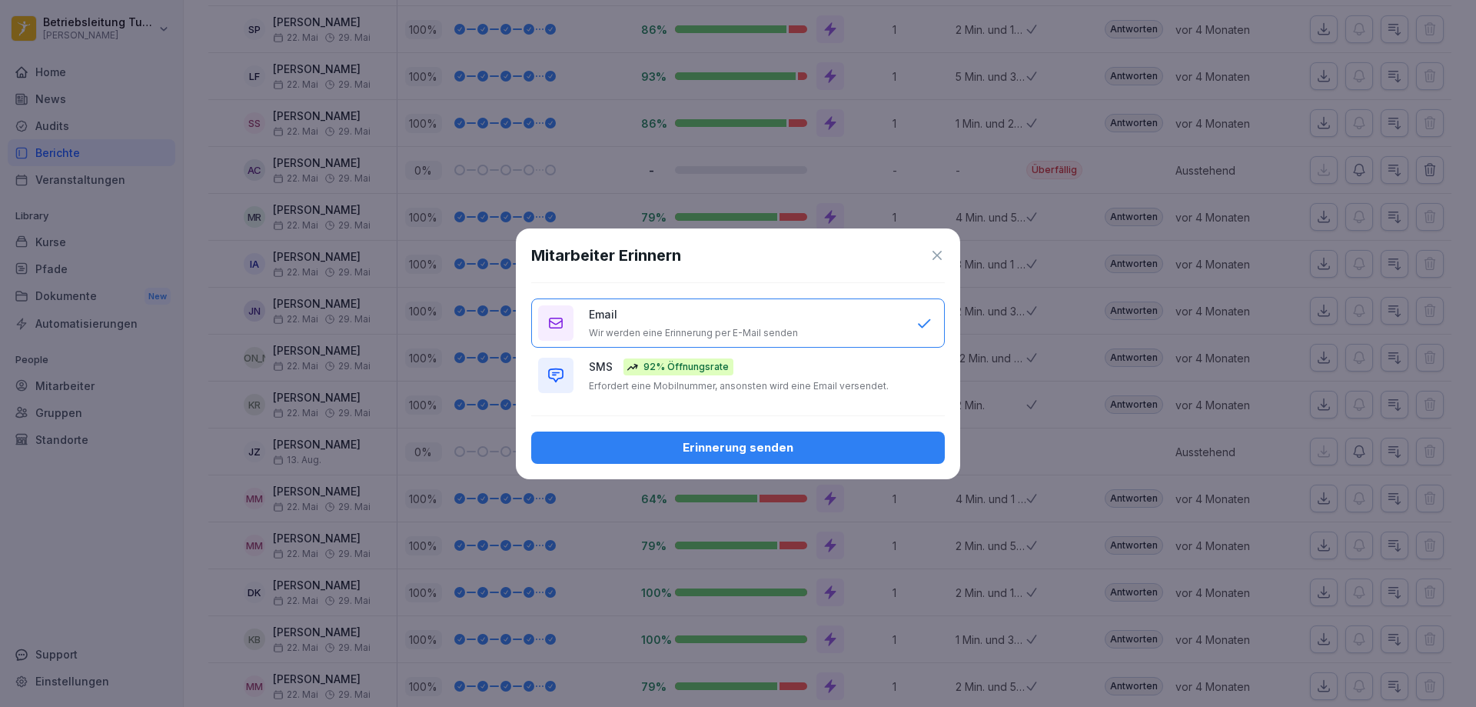
click at [742, 383] on p "Erfordert eine Mobilnummer, ansonsten wird eine Email versendet." at bounding box center [739, 386] width 300 height 12
click at [736, 446] on div "Erinnerung senden" at bounding box center [738, 447] width 389 height 17
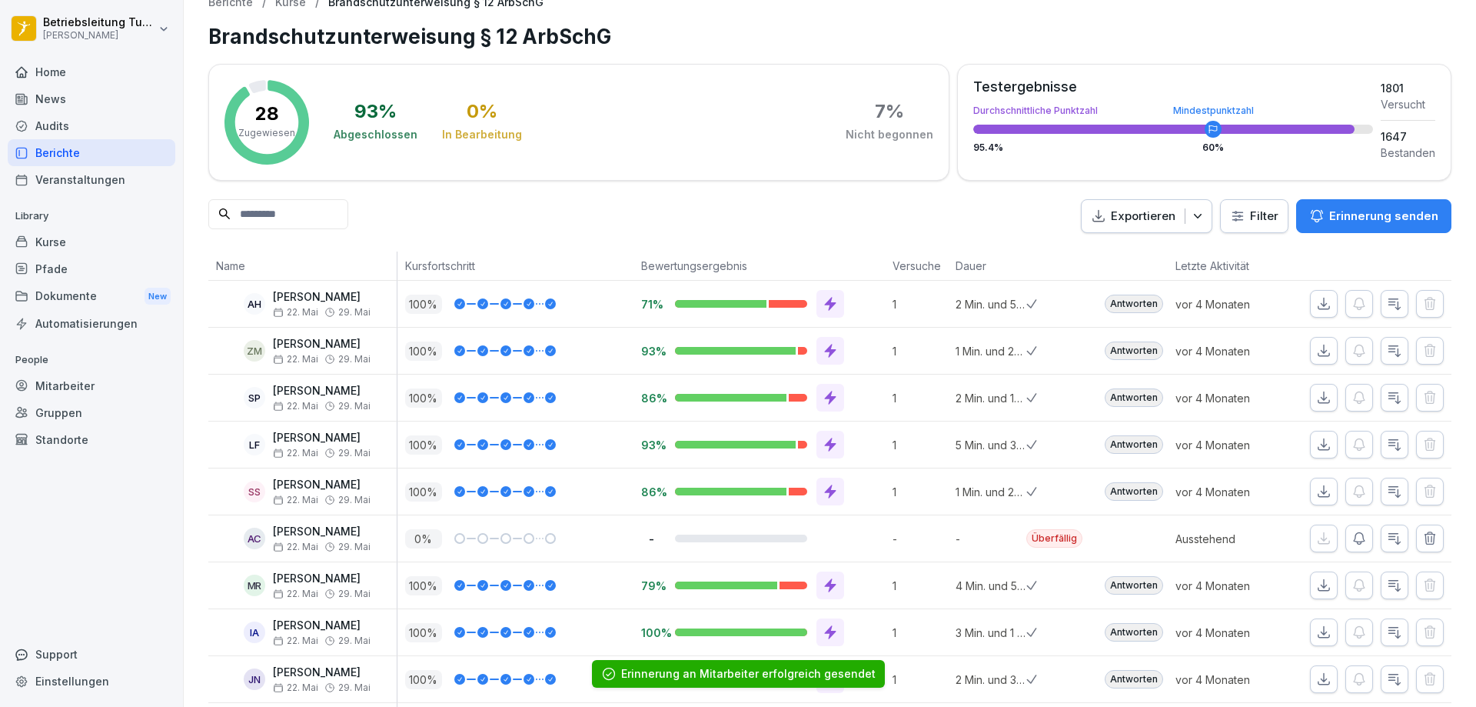
scroll to position [0, 0]
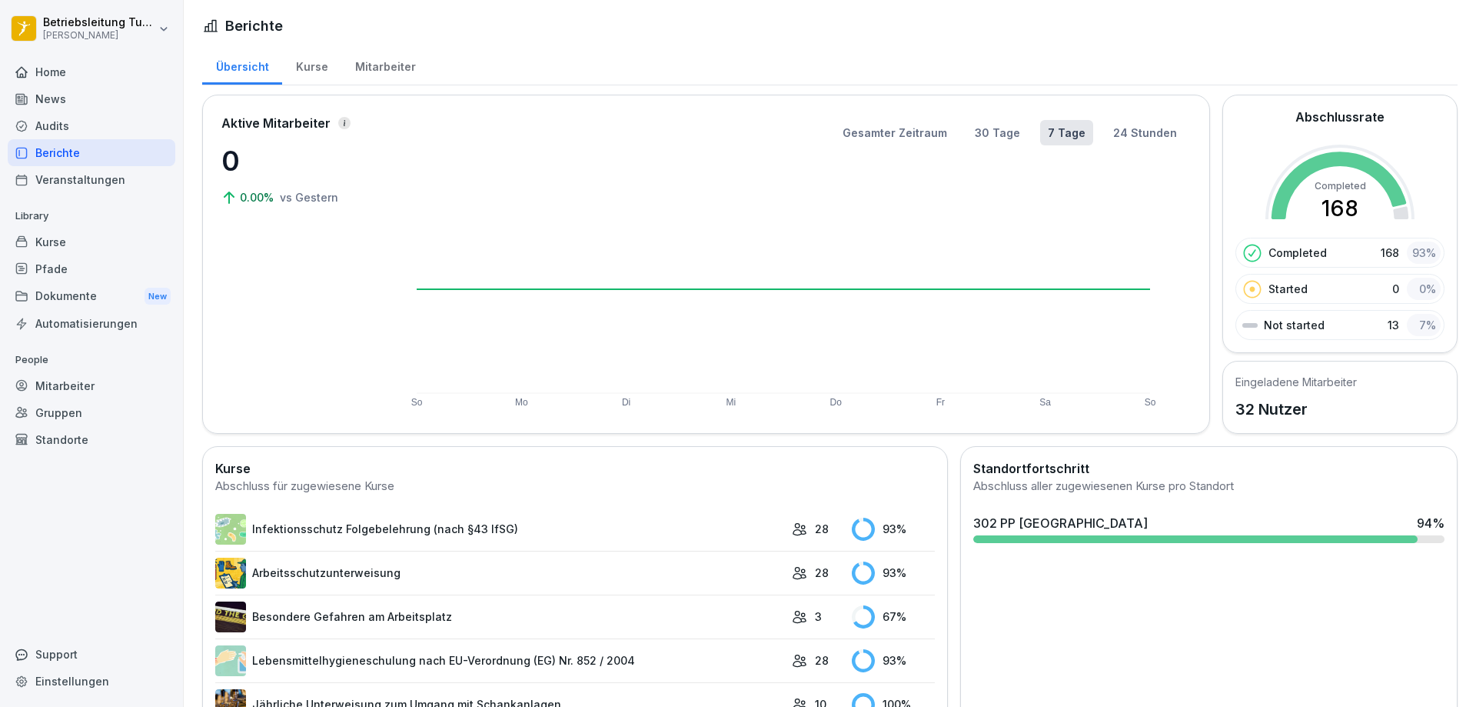
click at [73, 388] on div "Mitarbeiter" at bounding box center [92, 385] width 168 height 27
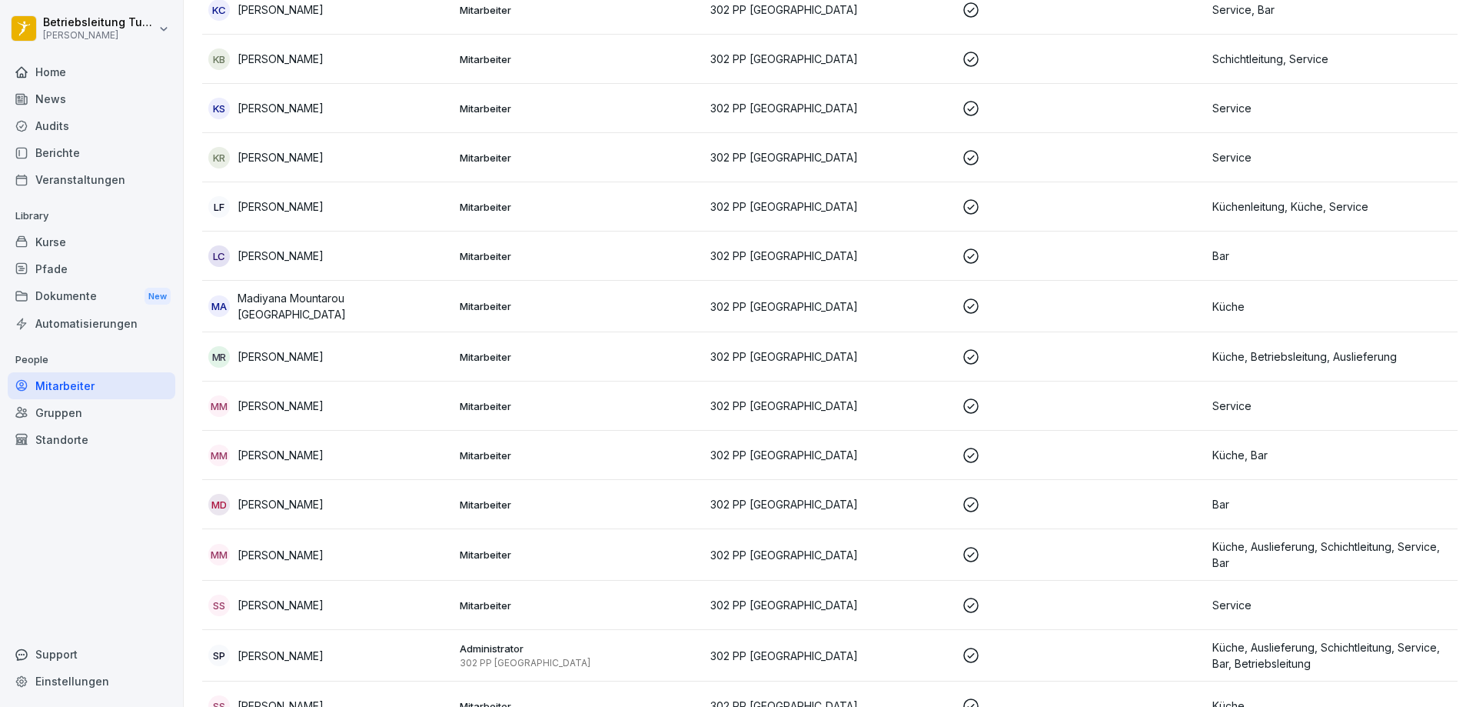
scroll to position [1070, 0]
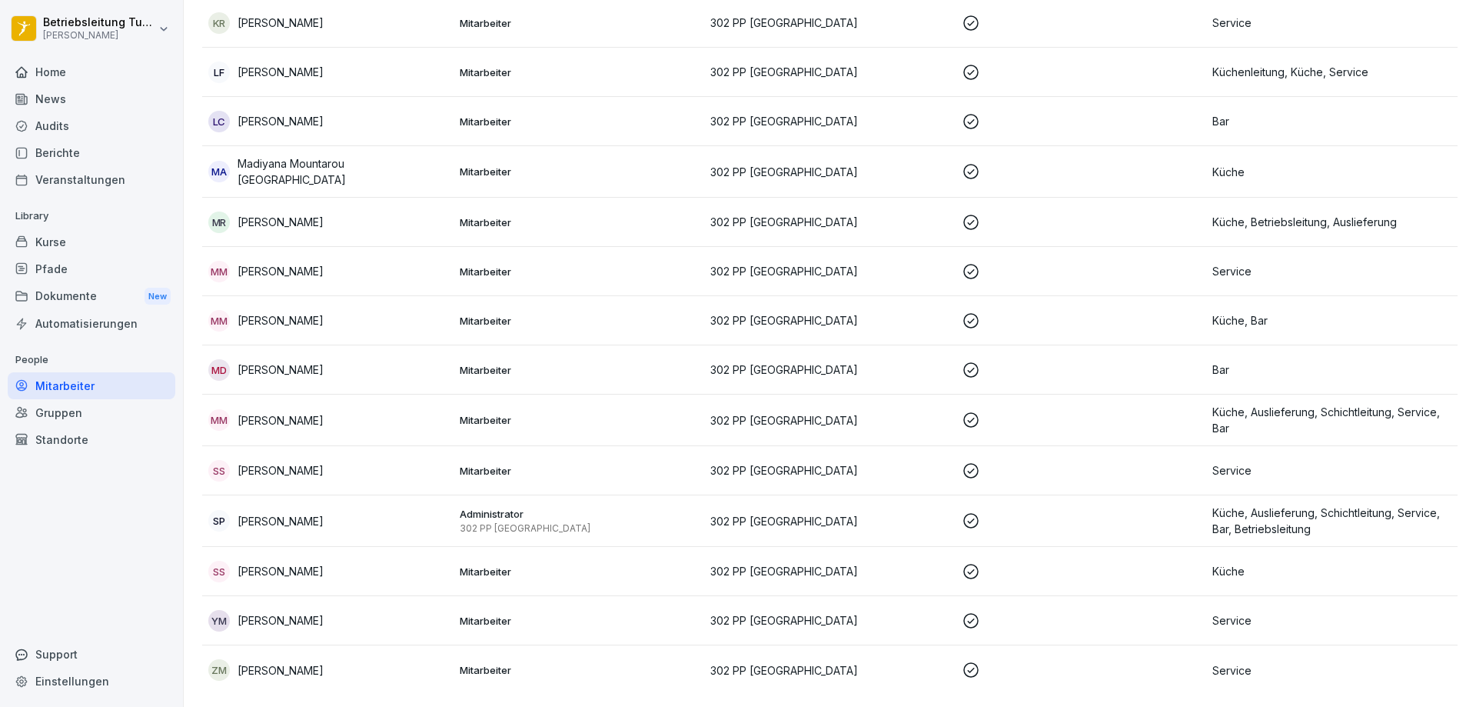
click at [314, 662] on p "[PERSON_NAME]" at bounding box center [281, 670] width 86 height 16
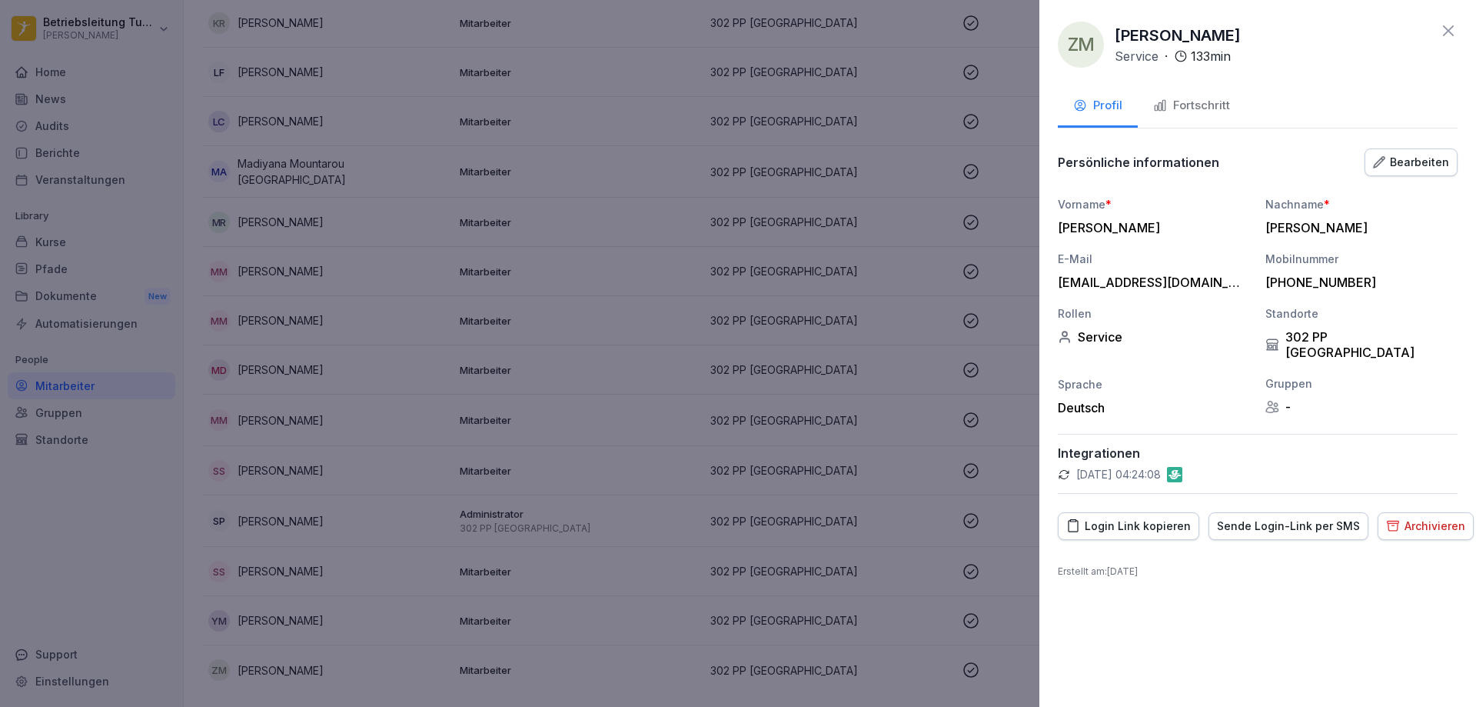
click at [1185, 106] on div "Fortschritt" at bounding box center [1191, 106] width 77 height 18
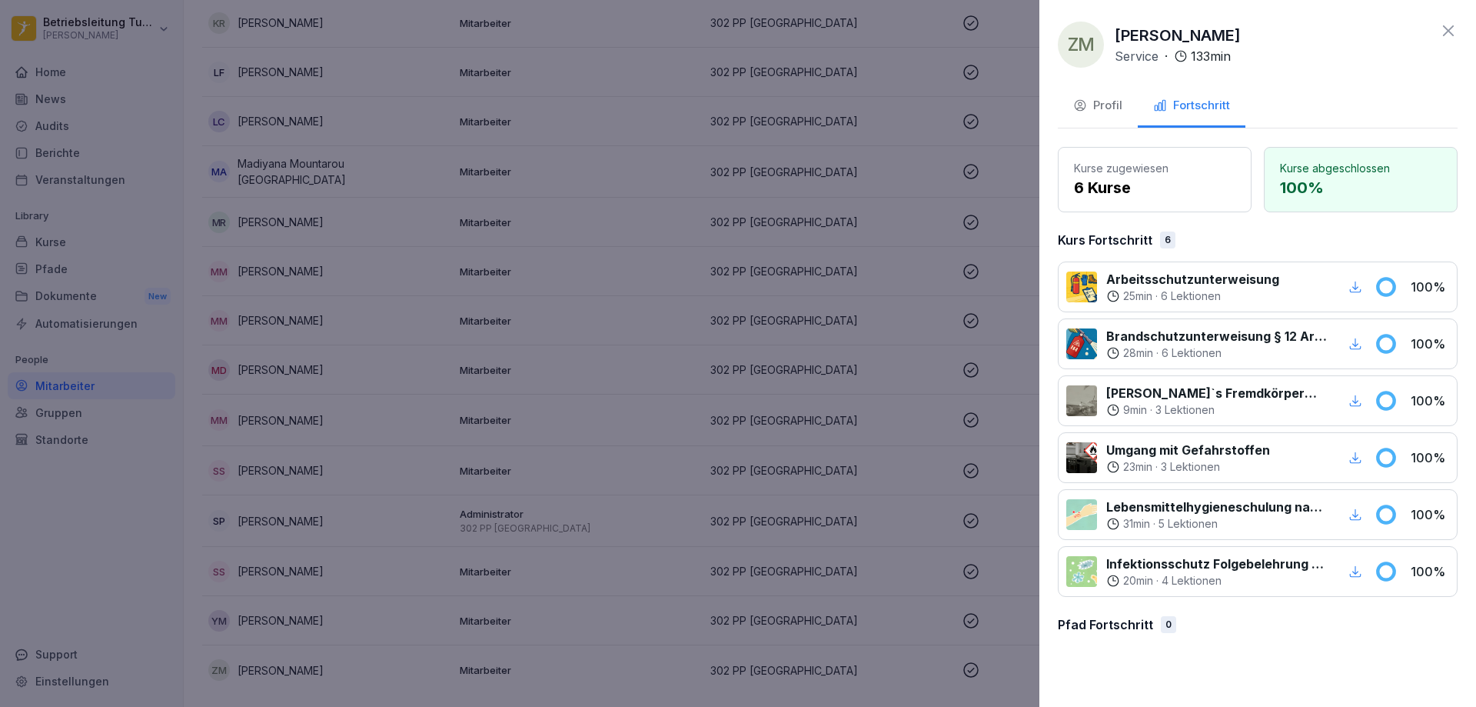
click at [1450, 29] on icon at bounding box center [1448, 30] width 11 height 11
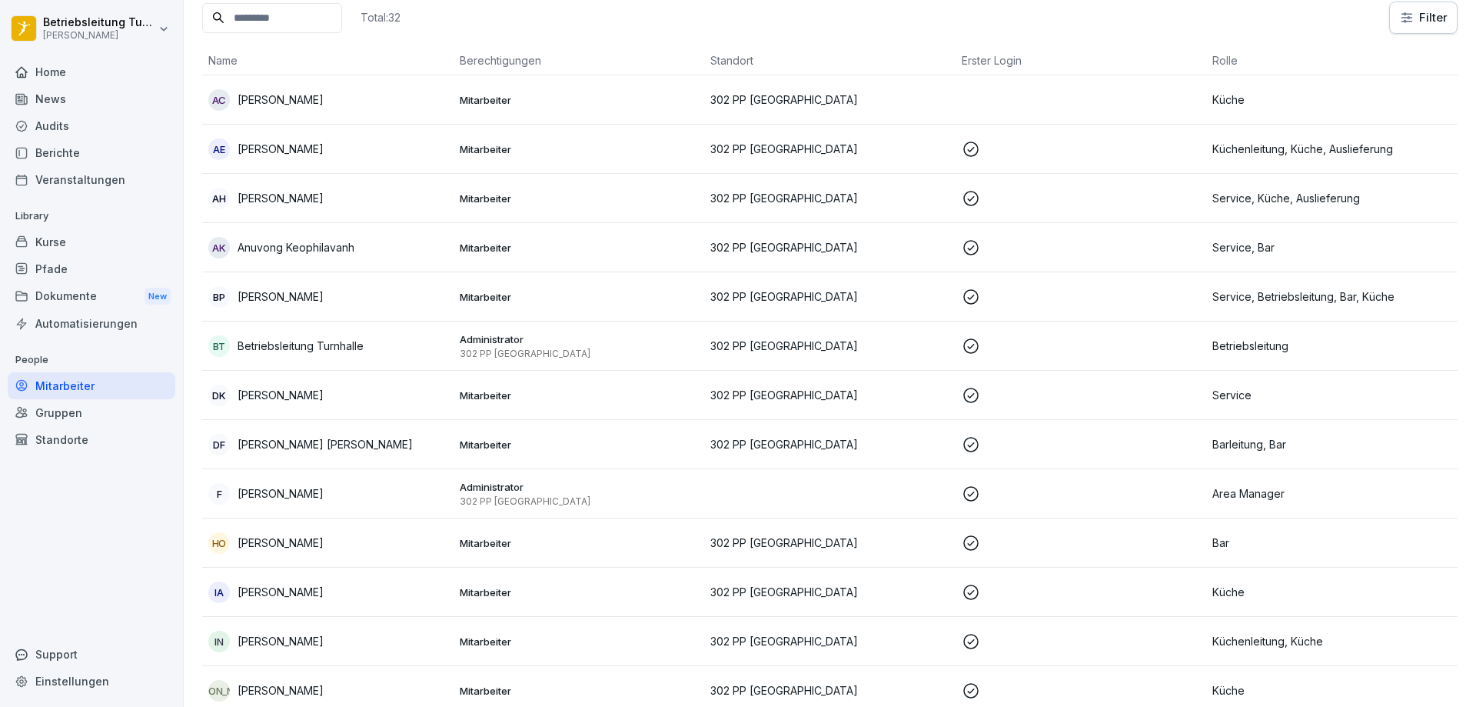
scroll to position [0, 0]
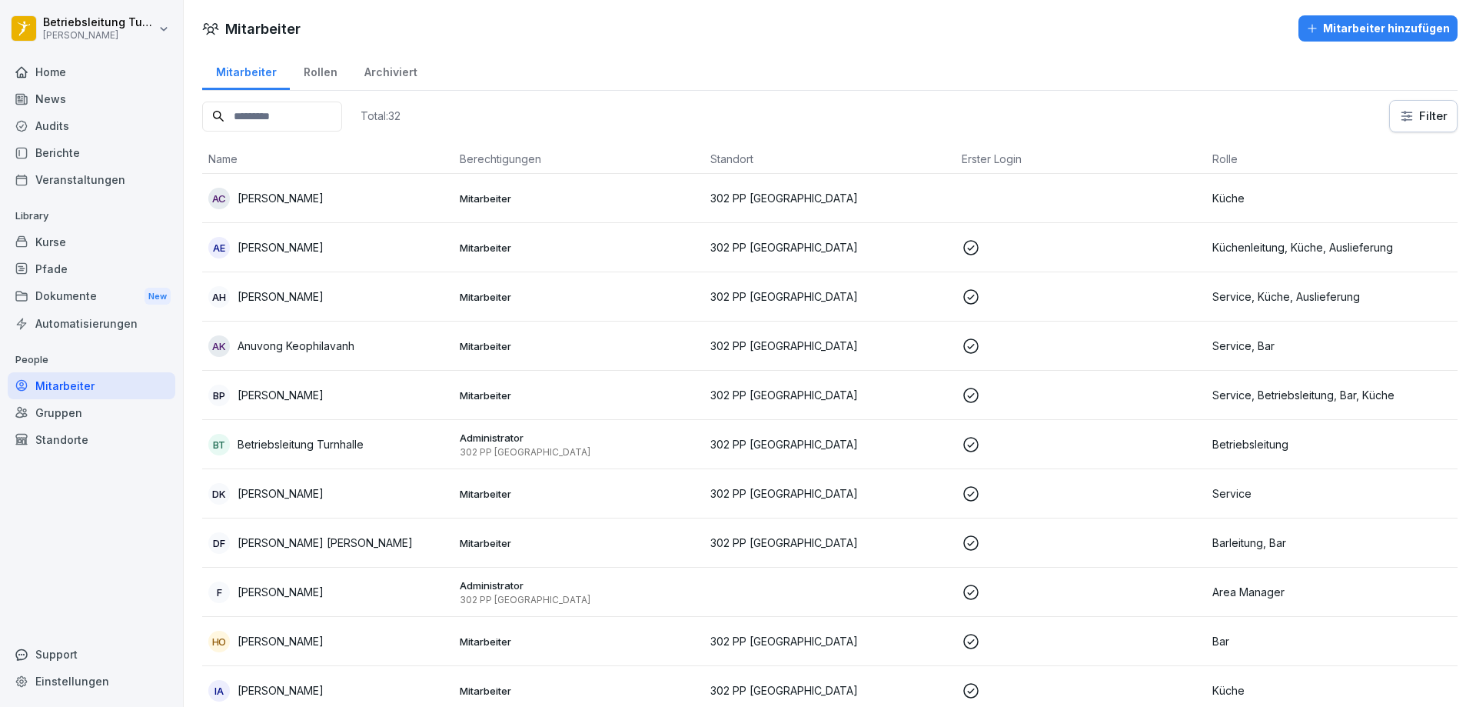
click at [313, 72] on div "Rollen" at bounding box center [320, 70] width 61 height 39
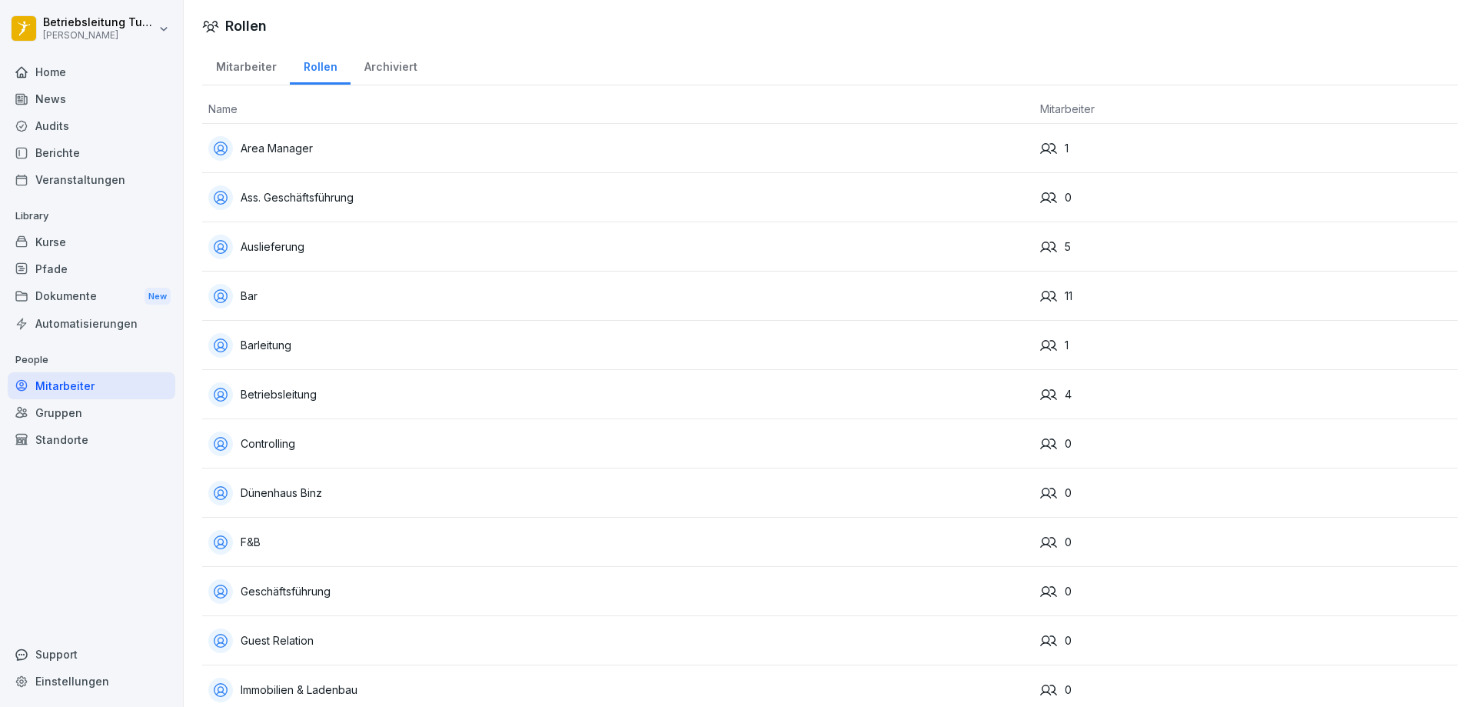
click at [1048, 395] on icon at bounding box center [1048, 394] width 17 height 17
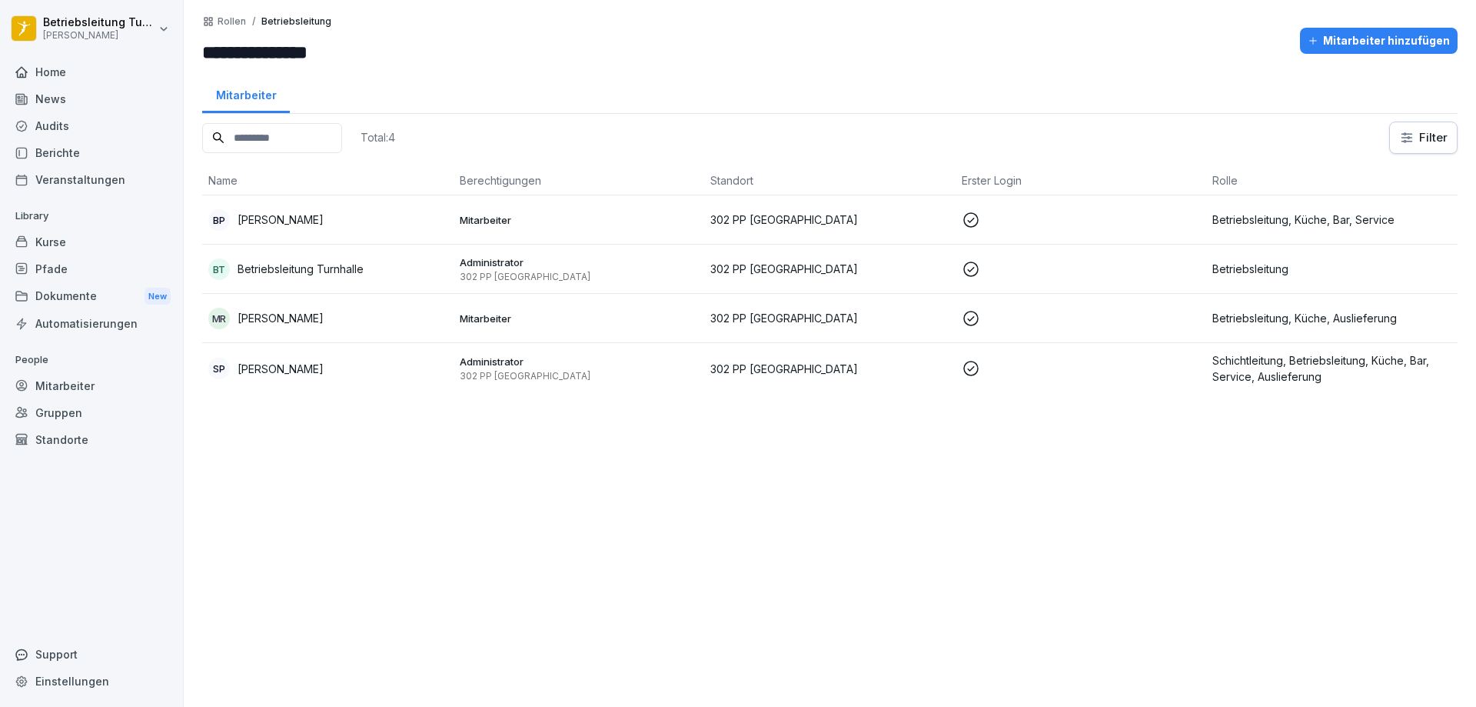
click at [230, 20] on p "Rollen" at bounding box center [232, 21] width 28 height 11
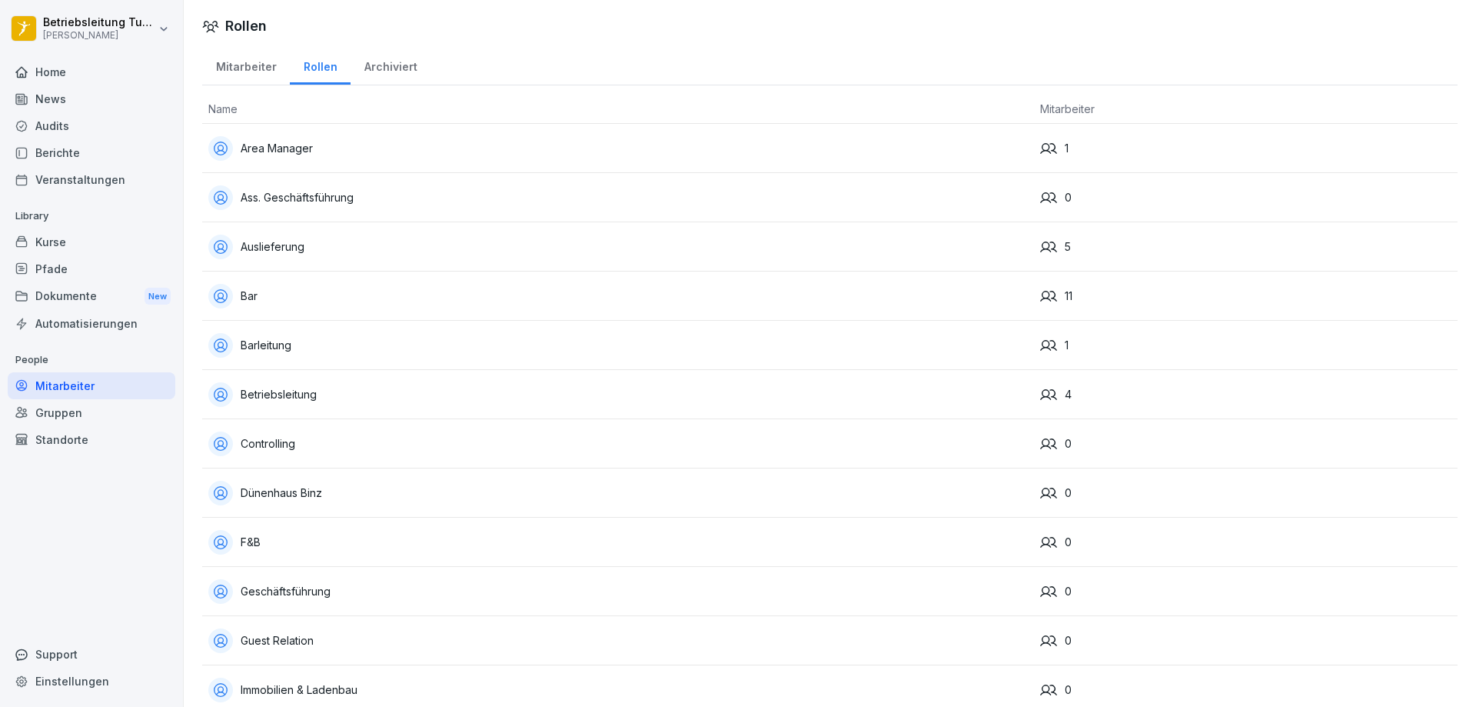
click at [390, 70] on div "Archiviert" at bounding box center [391, 64] width 80 height 39
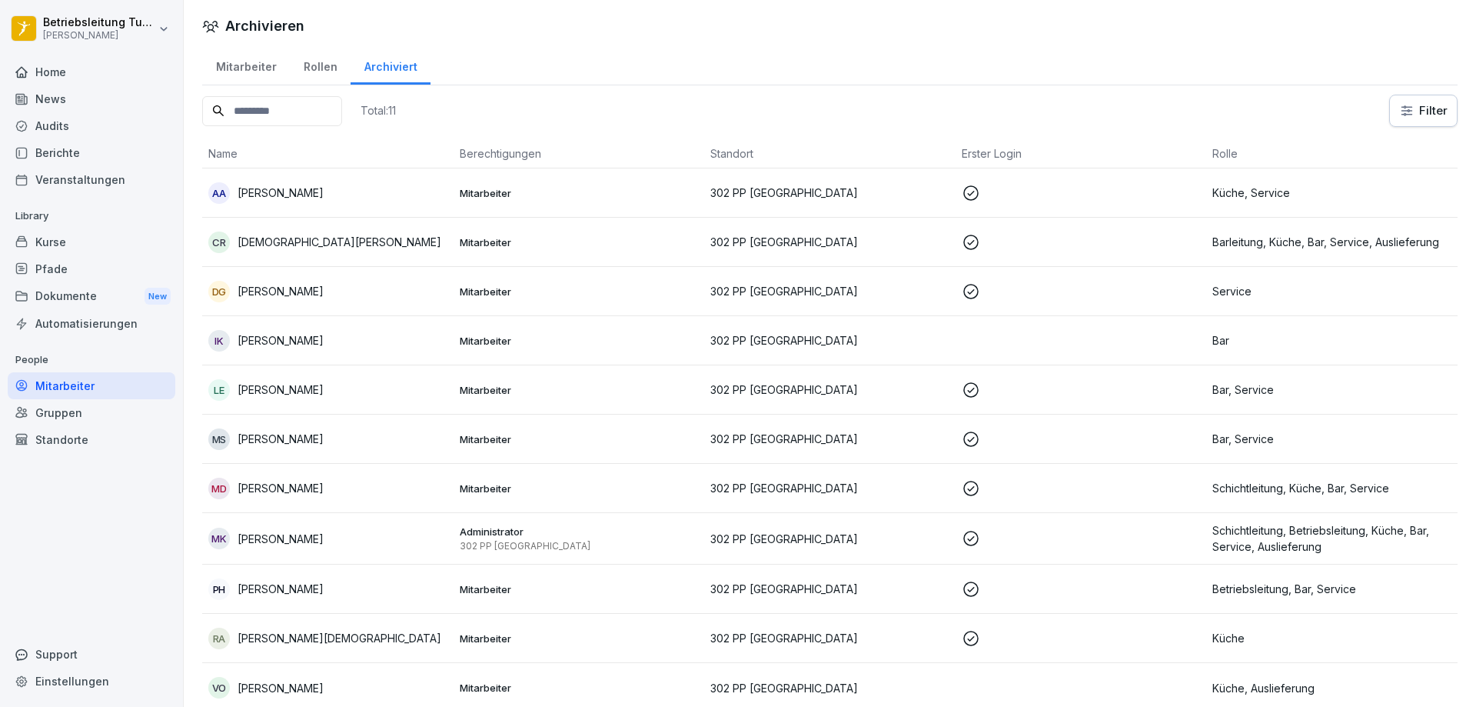
click at [248, 66] on div "Mitarbeiter" at bounding box center [246, 64] width 88 height 39
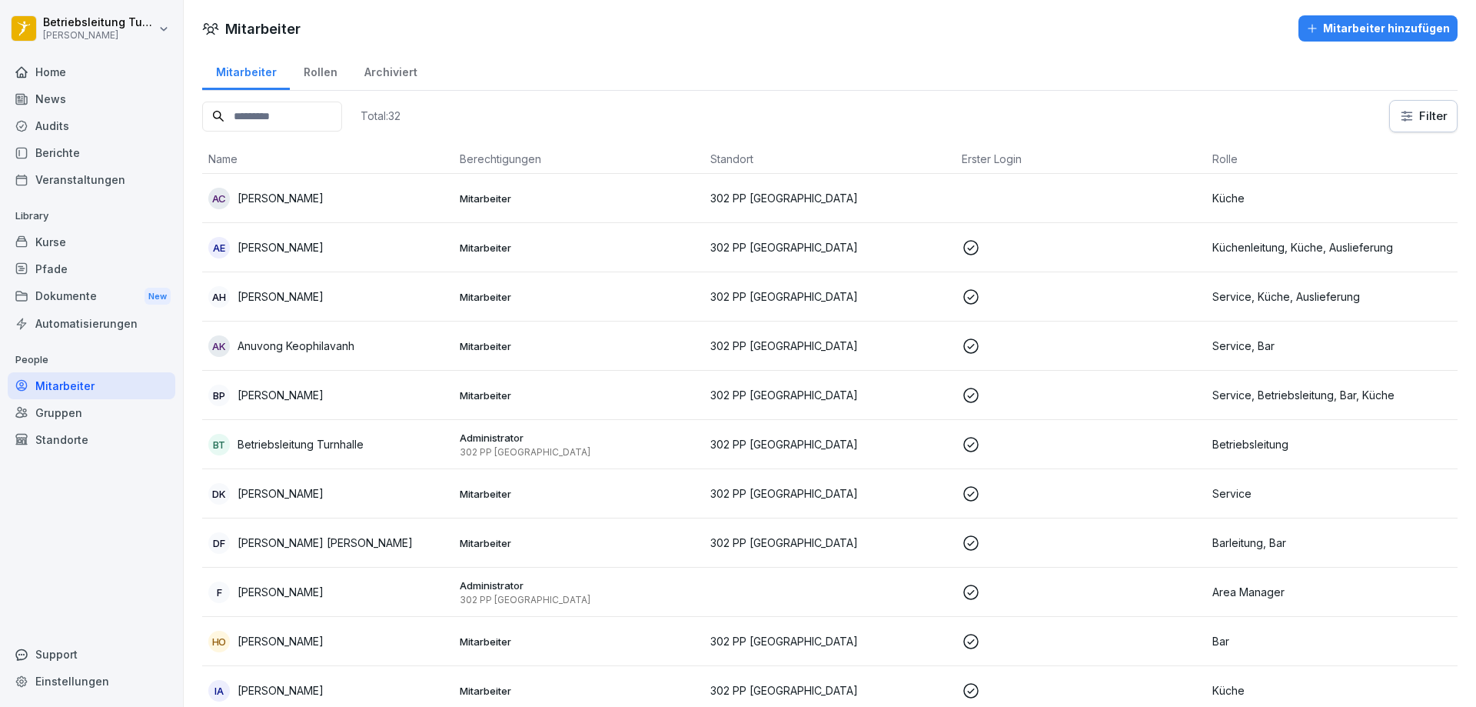
click at [65, 298] on div "Dokumente New" at bounding box center [92, 296] width 168 height 28
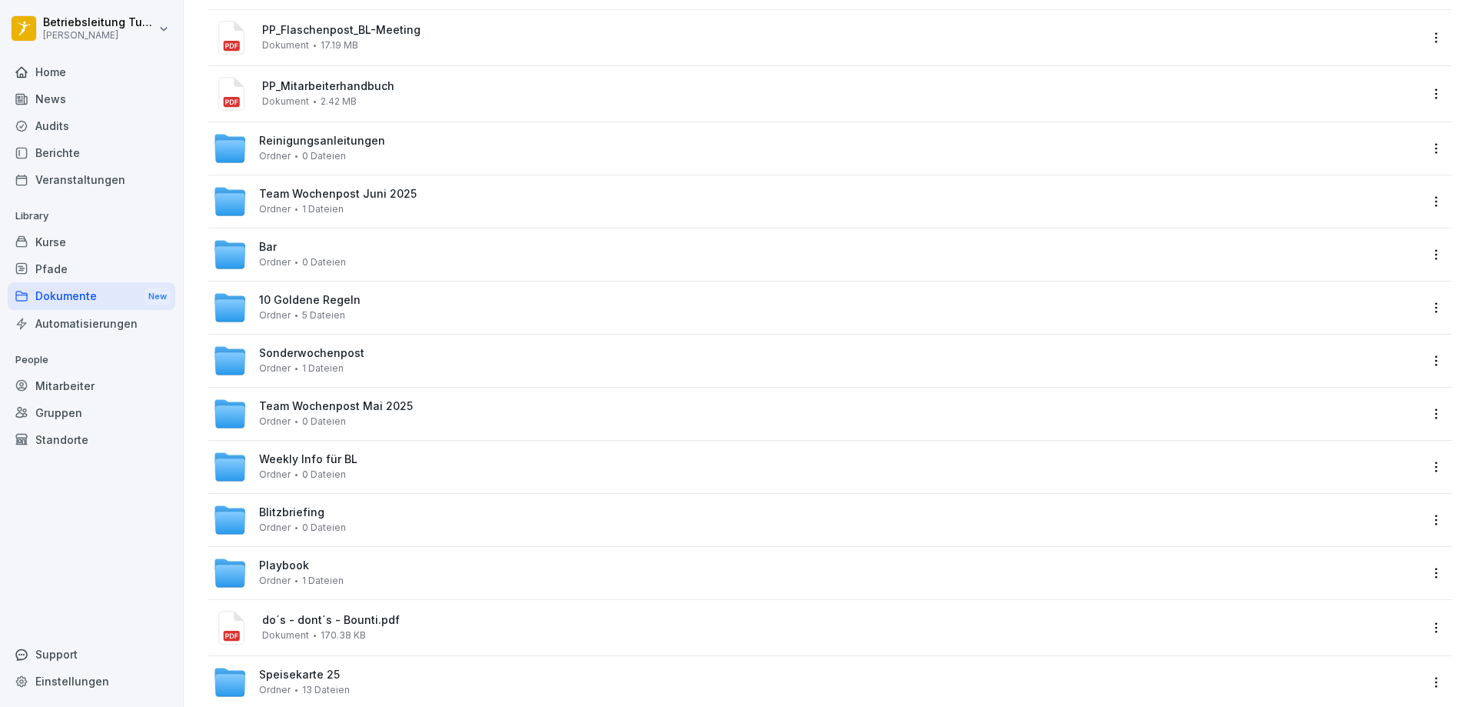
scroll to position [308, 0]
click at [342, 461] on span "Weekly Info für BL" at bounding box center [308, 457] width 98 height 13
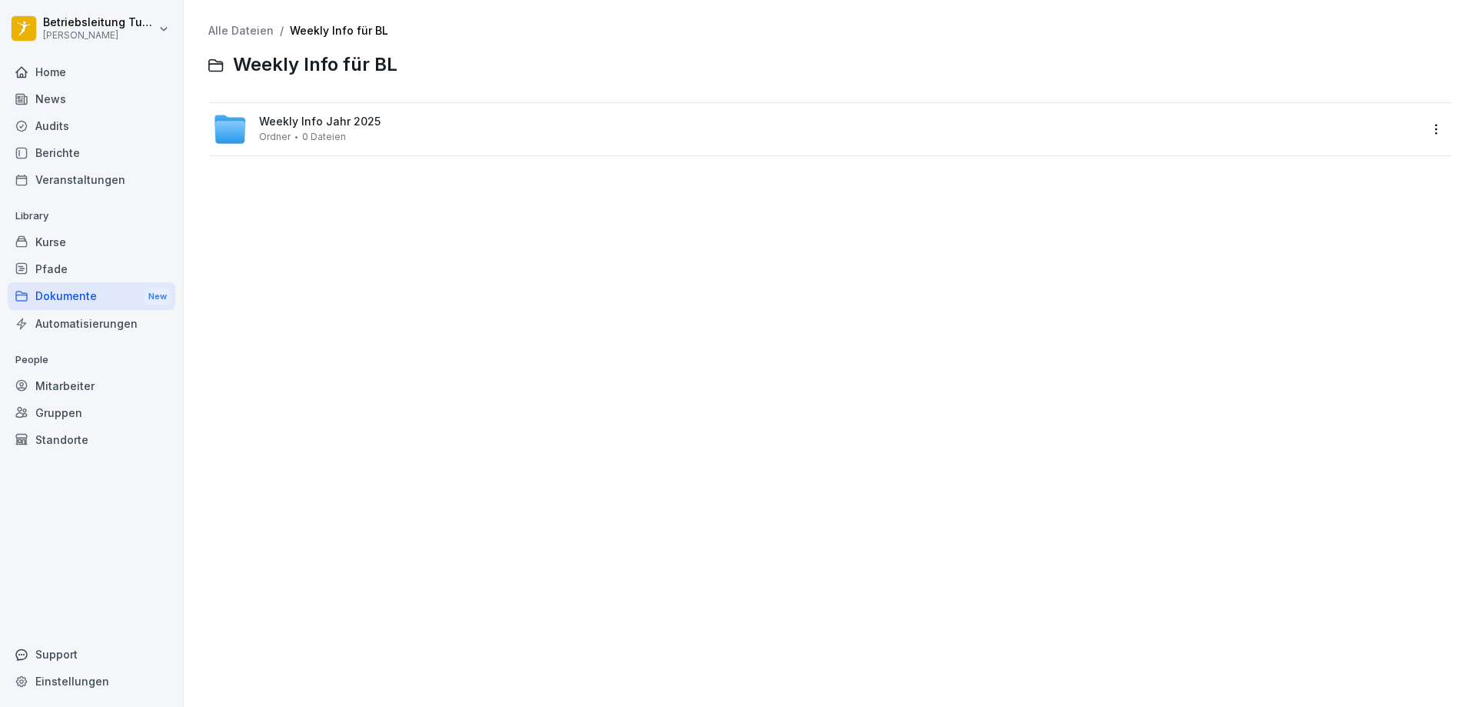
click at [341, 127] on span "Weekly Info Jahr 2025" at bounding box center [319, 121] width 121 height 13
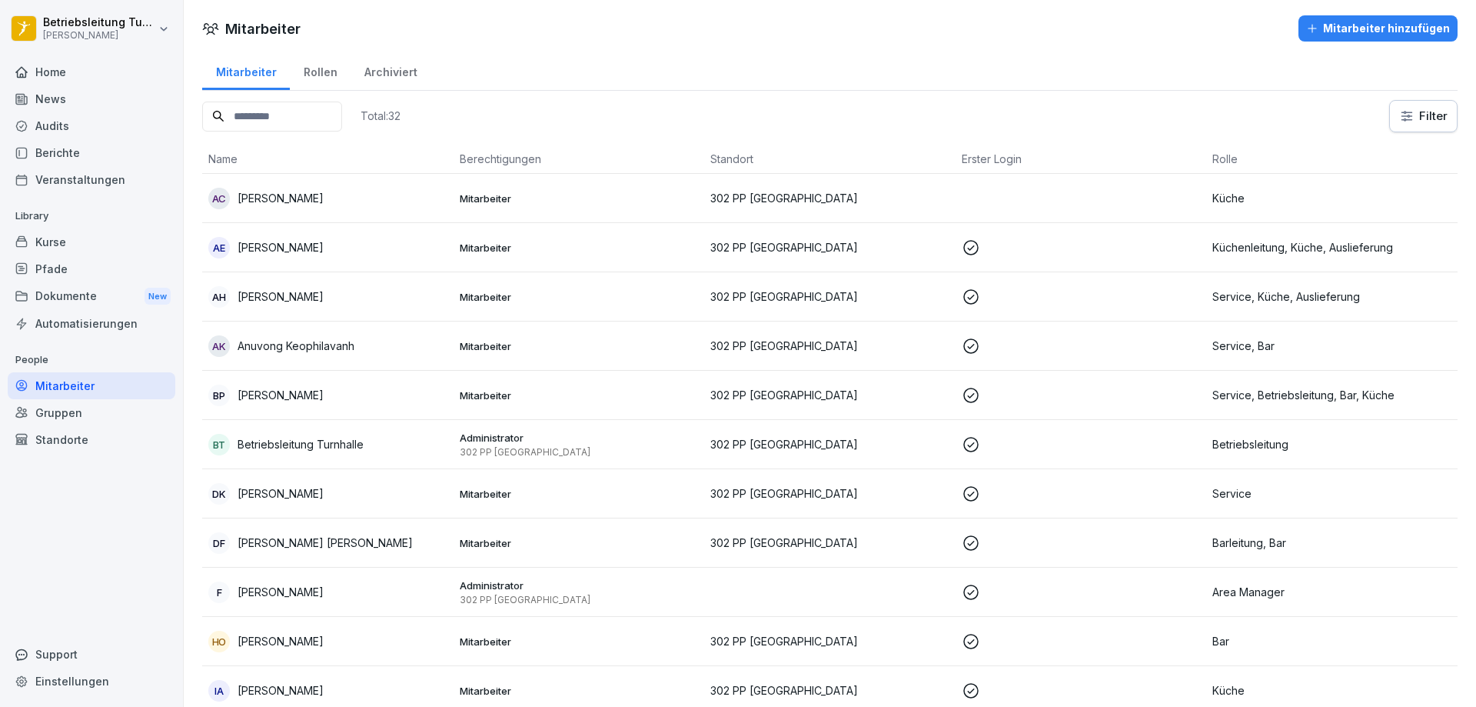
click at [55, 414] on div "Gruppen" at bounding box center [92, 412] width 168 height 27
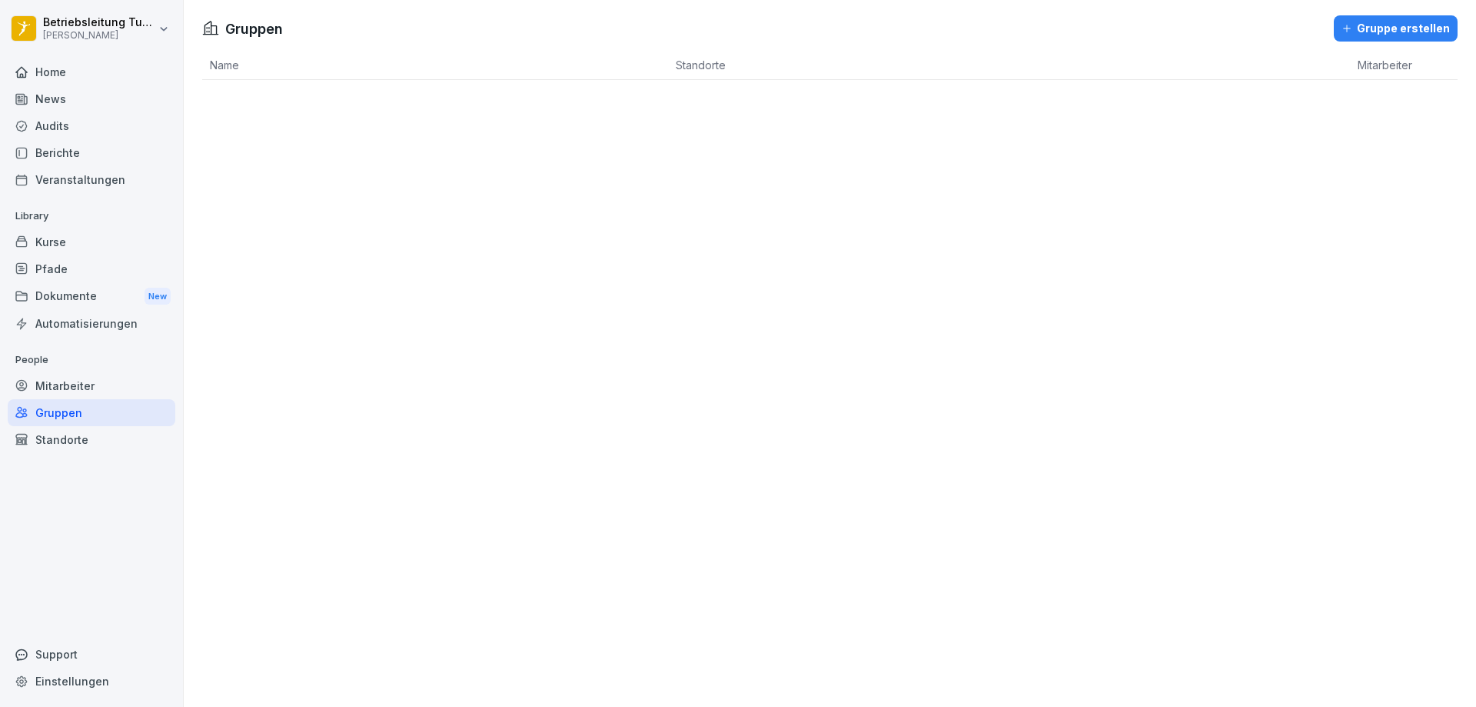
click at [58, 72] on div "Home" at bounding box center [92, 71] width 168 height 27
